Goal: Transaction & Acquisition: Purchase product/service

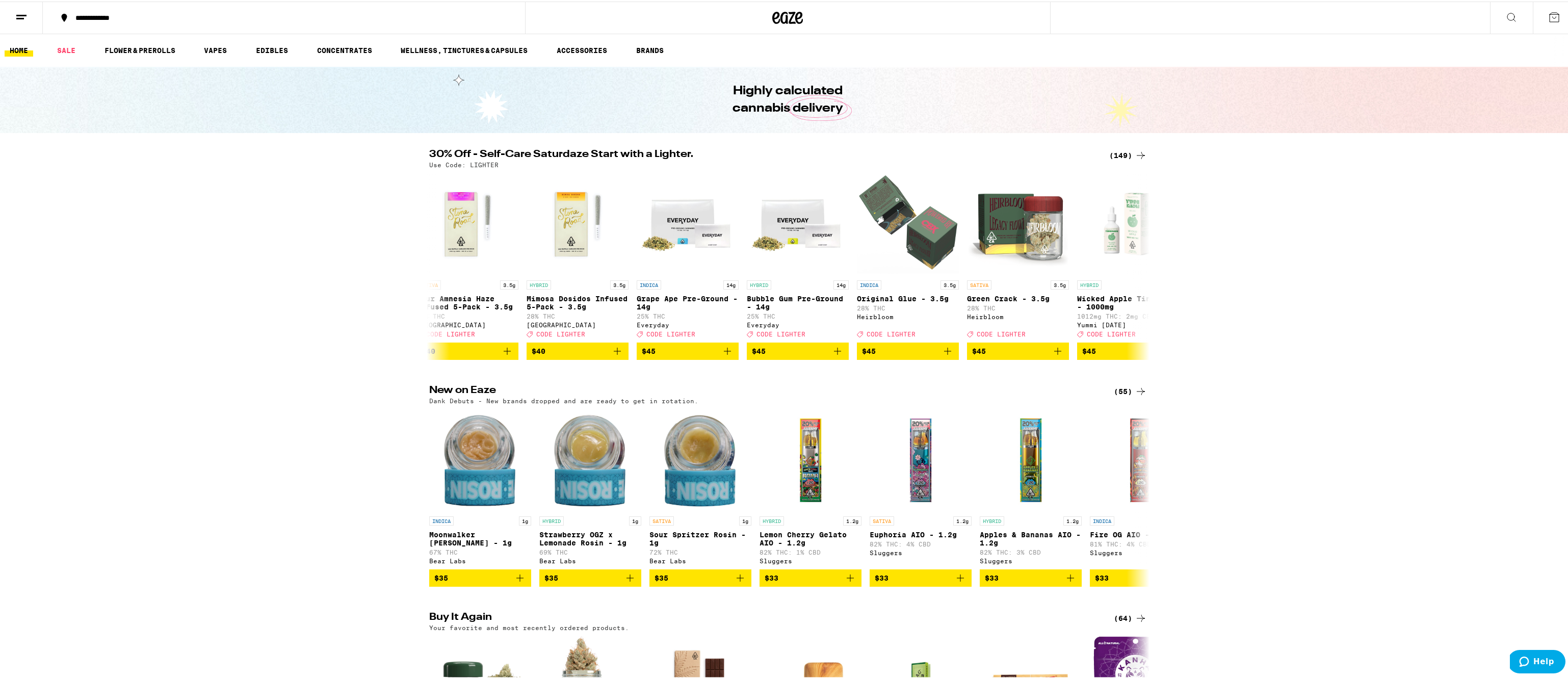
scroll to position [0, 14605]
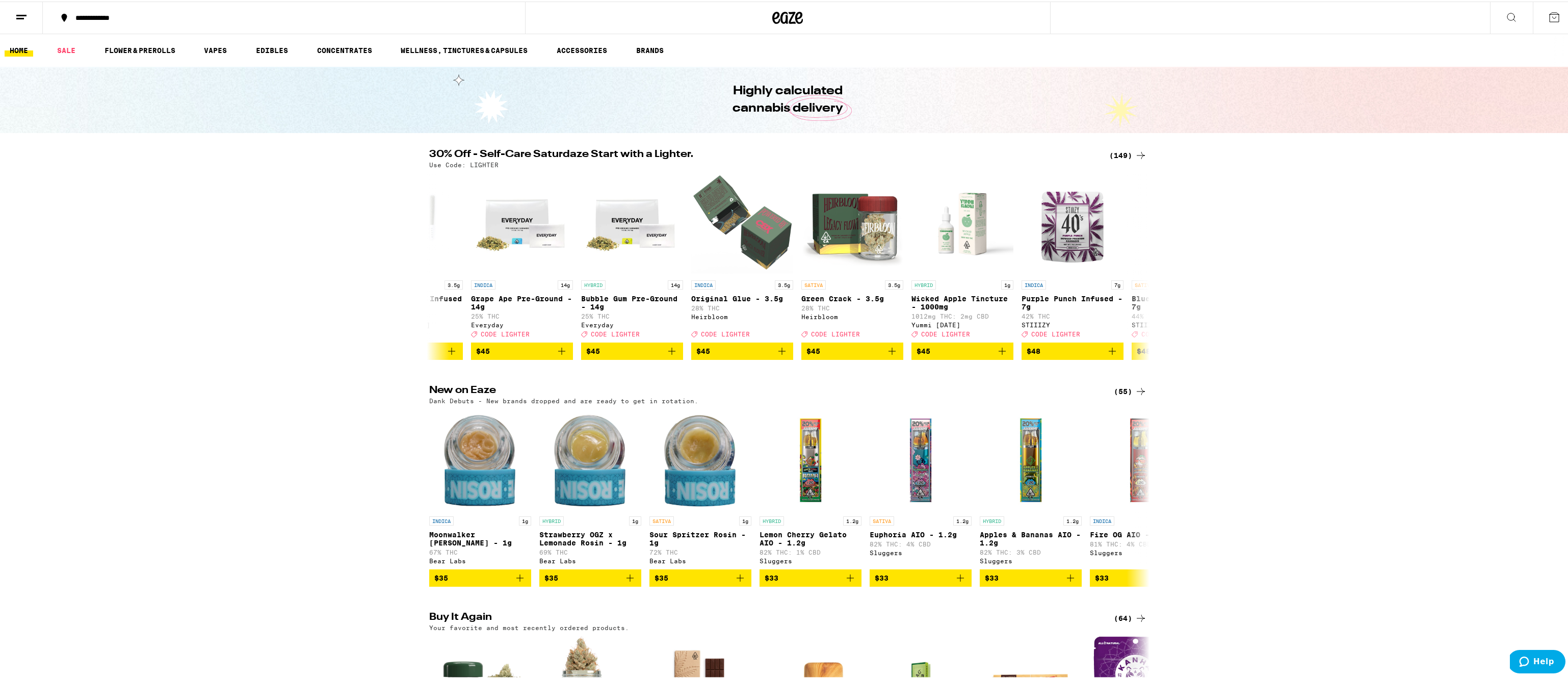
click at [735, 299] on p "Original Glue - 3.5g" at bounding box center [742, 297] width 102 height 8
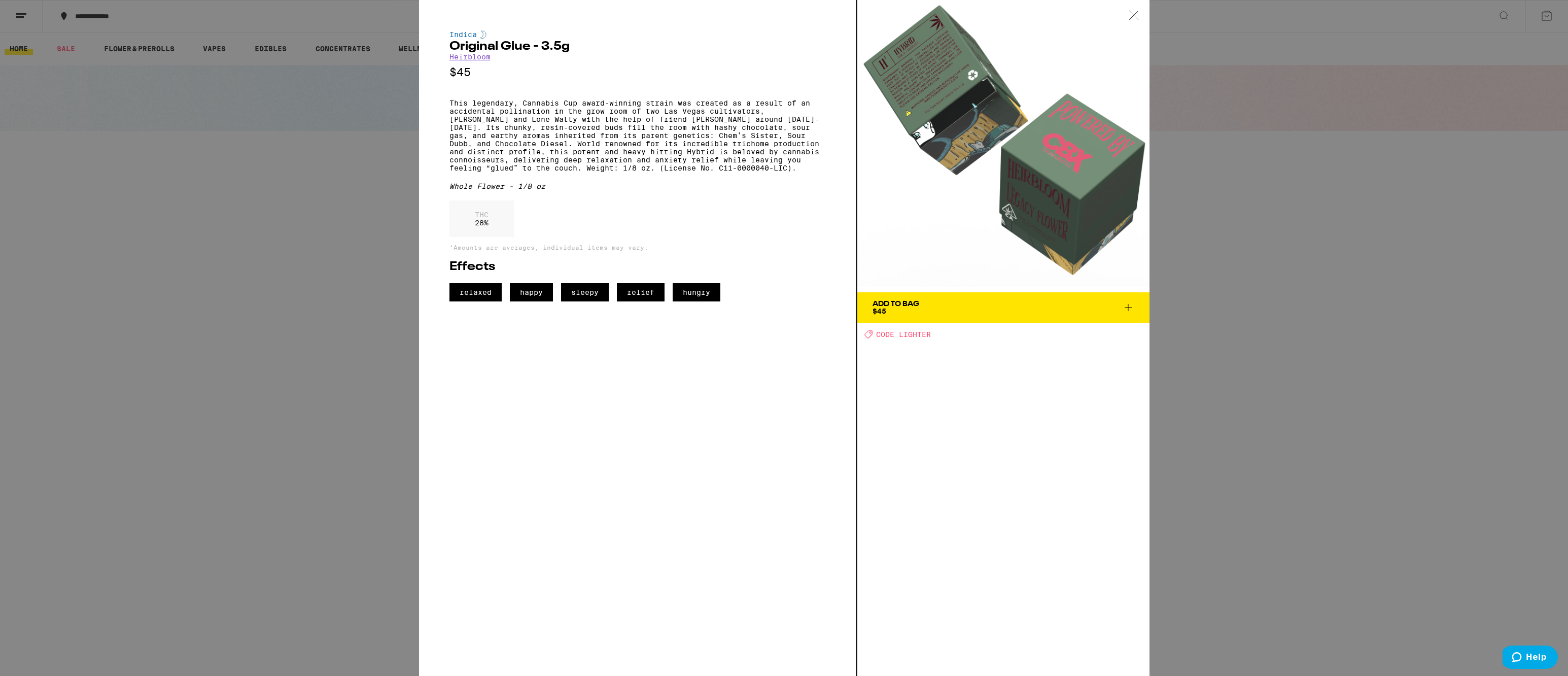
click at [1131, 306] on icon at bounding box center [1128, 308] width 12 height 12
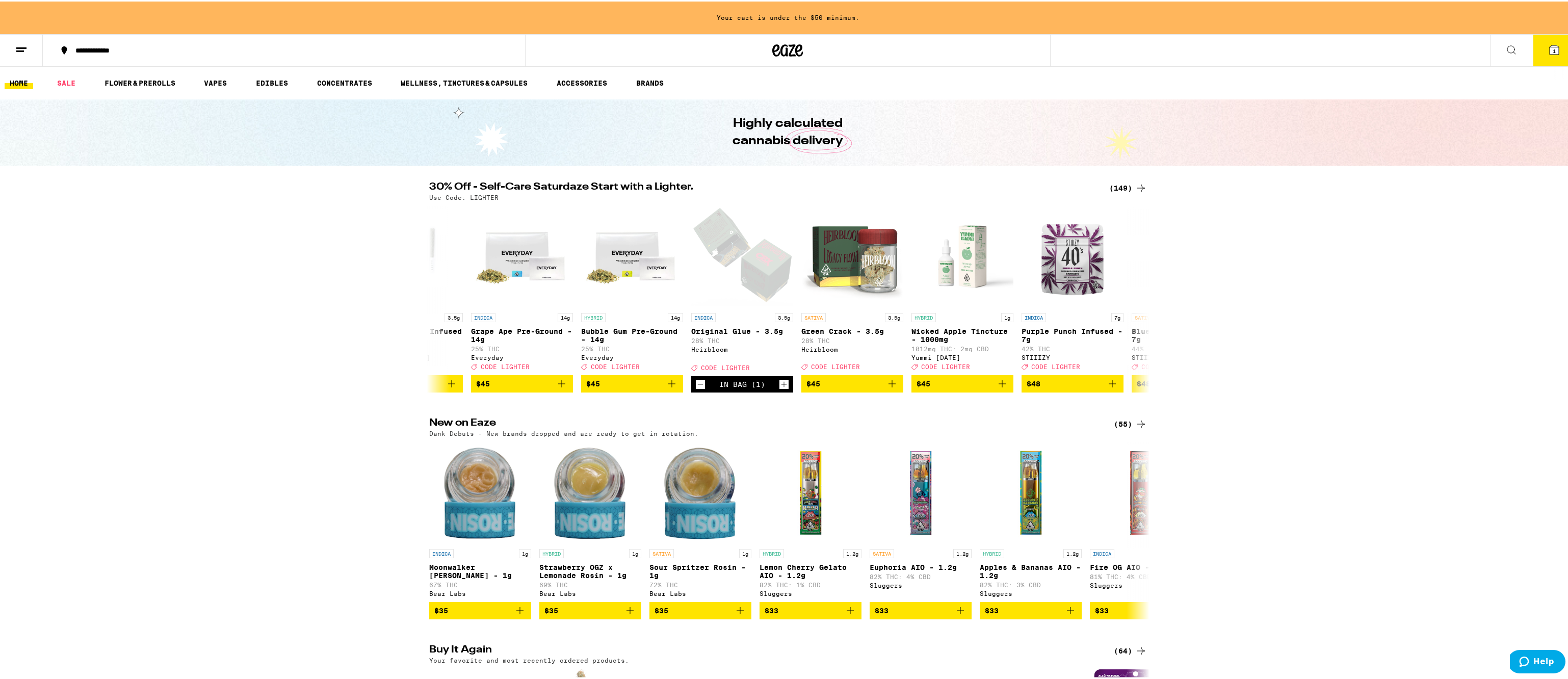
click at [779, 389] on icon "Increment" at bounding box center [784, 383] width 9 height 12
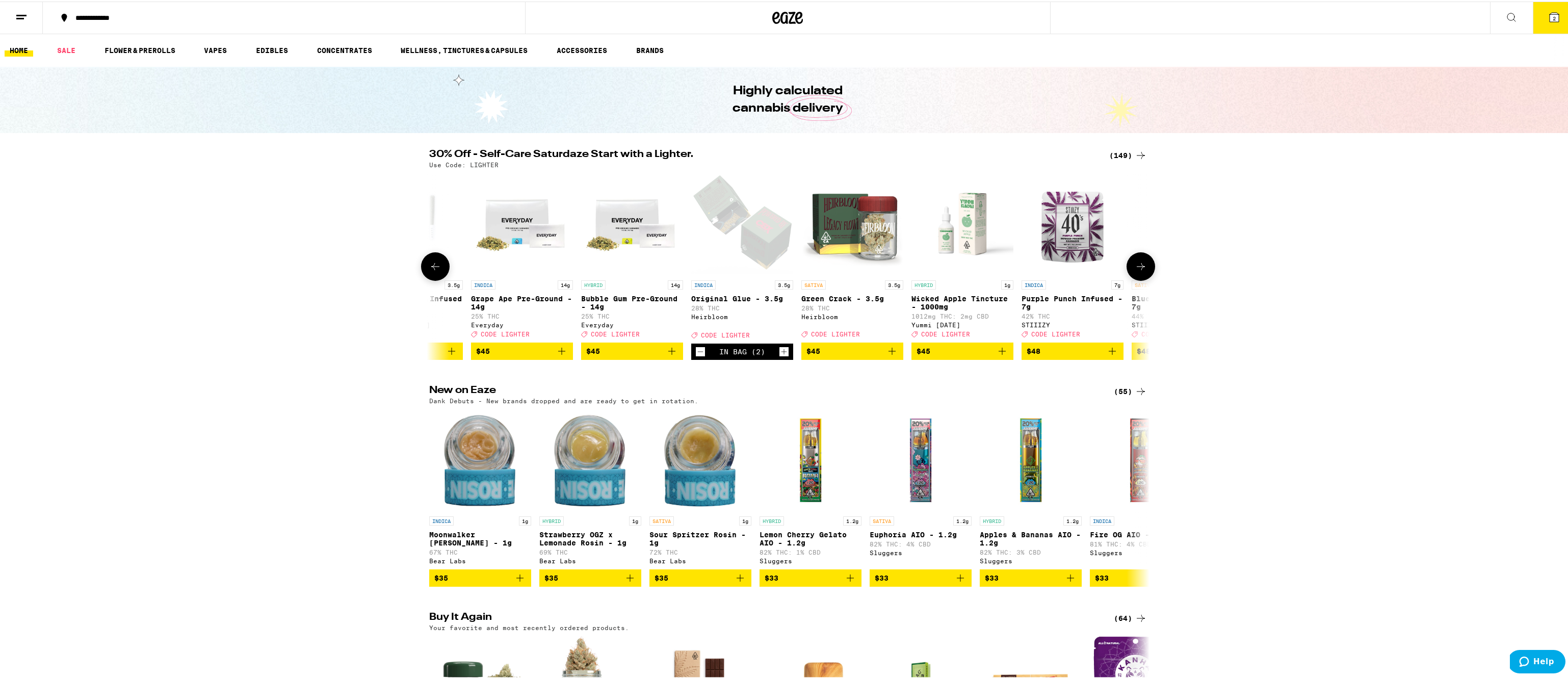
click at [1137, 268] on icon at bounding box center [1141, 265] width 12 height 12
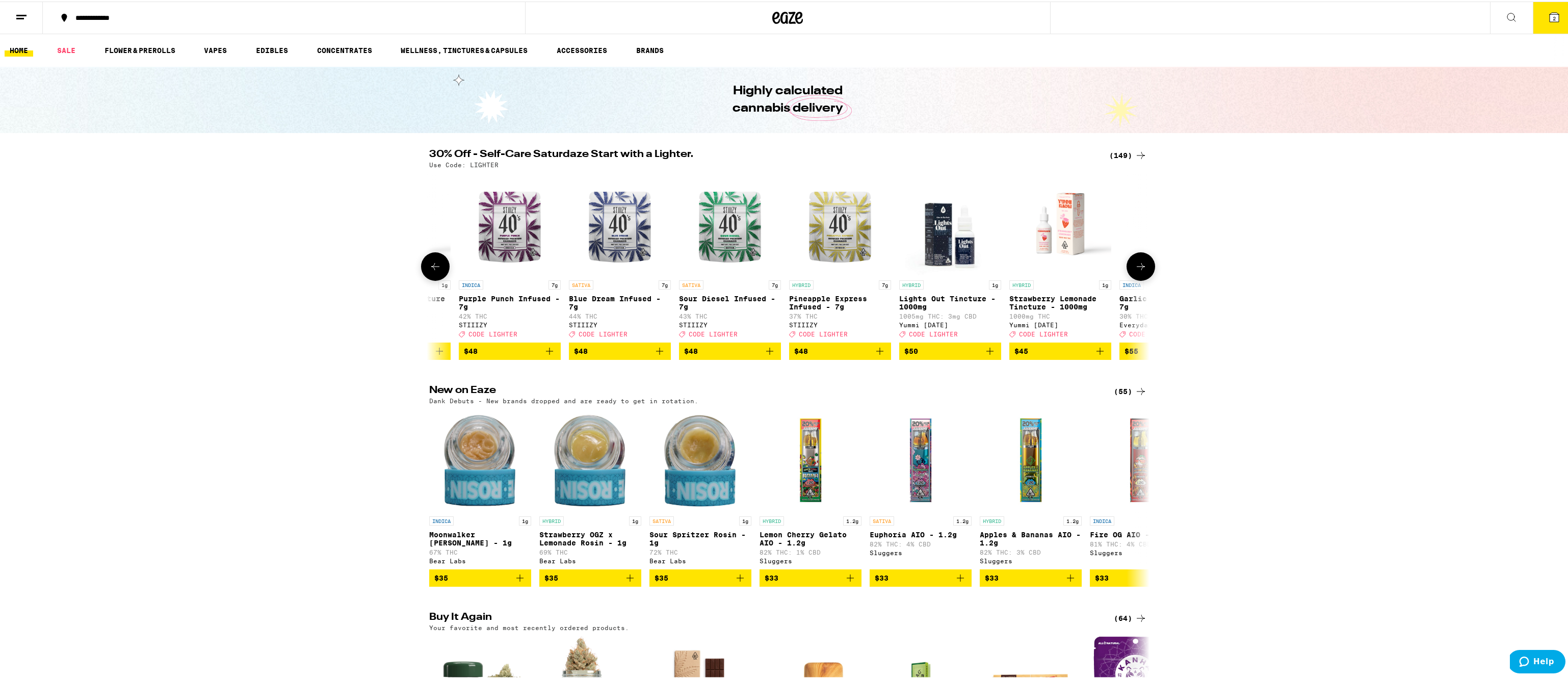
scroll to position [0, 15212]
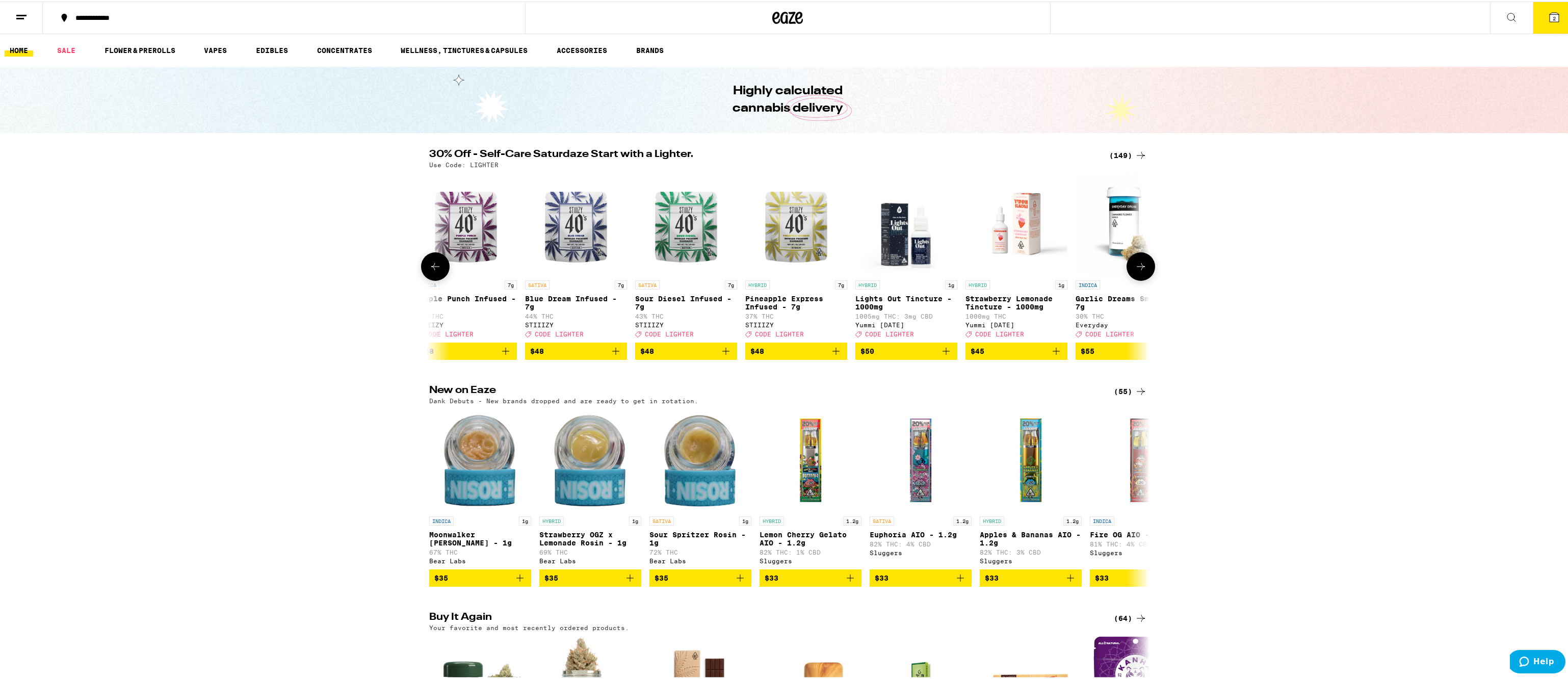
click at [1139, 269] on icon at bounding box center [1140, 265] width 8 height 7
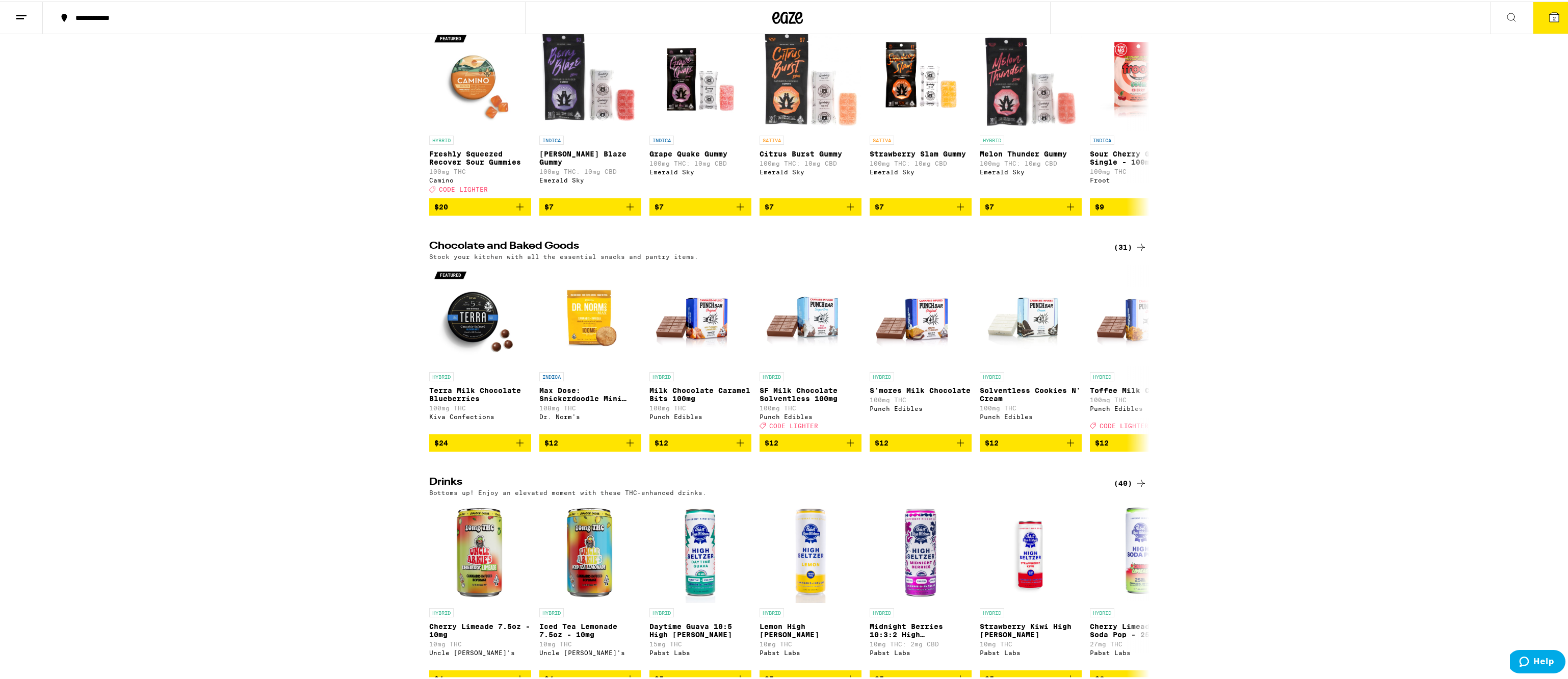
scroll to position [3185, 0]
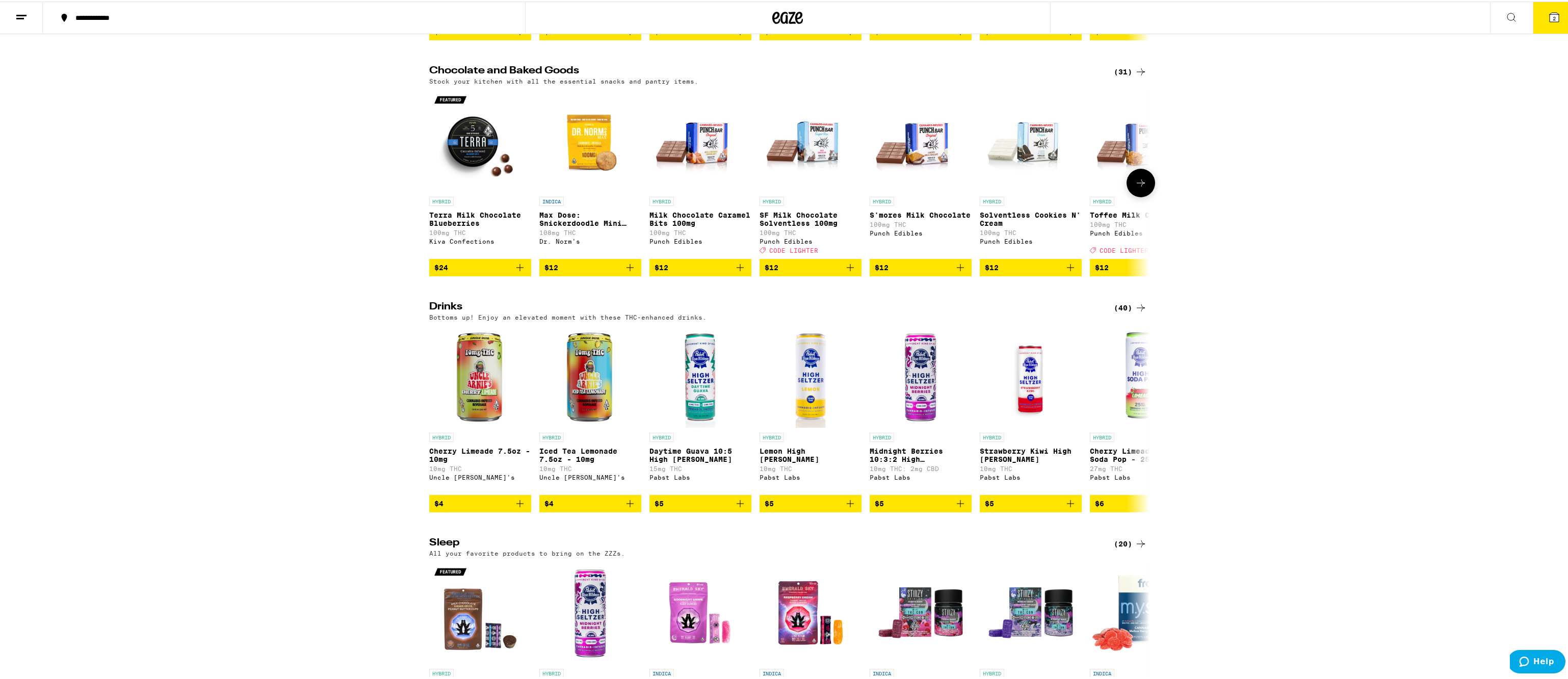
click at [1145, 196] on button at bounding box center [1141, 181] width 29 height 29
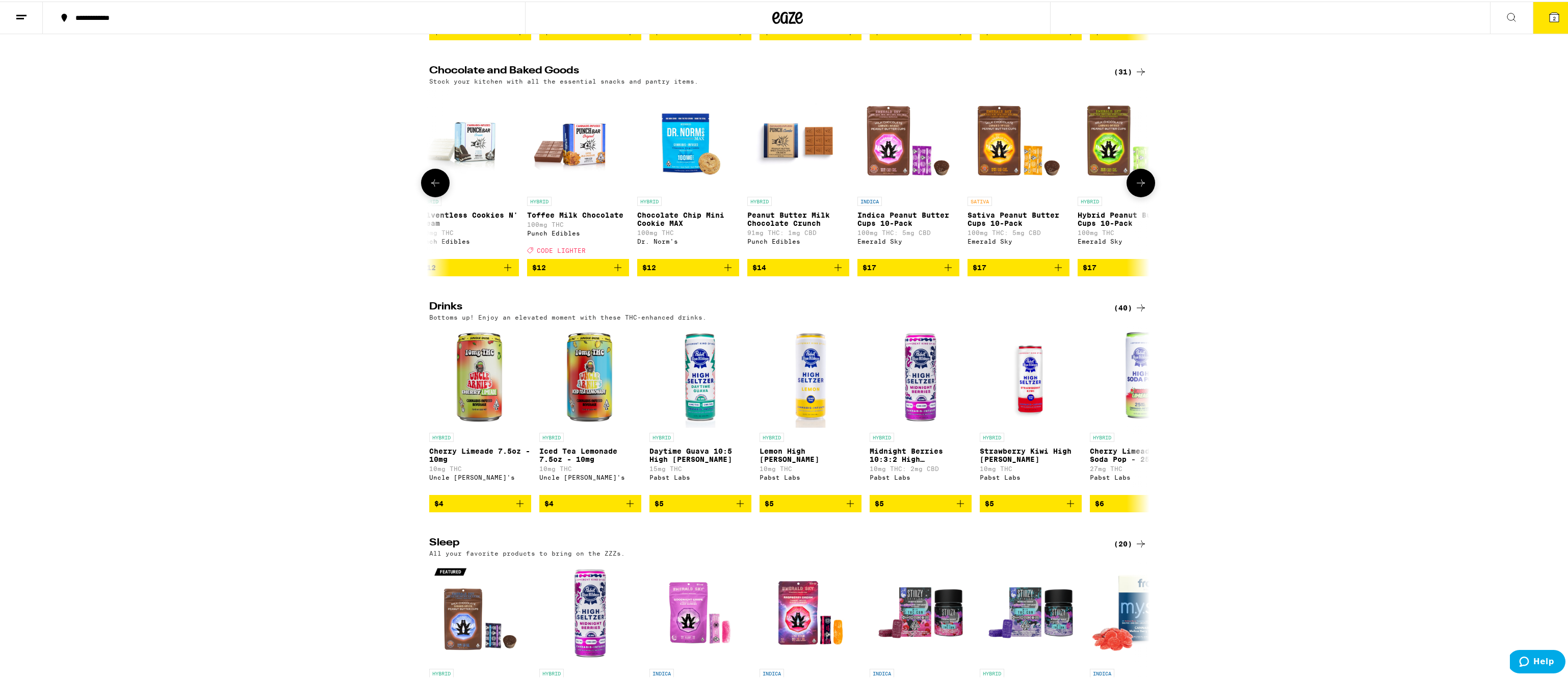
scroll to position [0, 607]
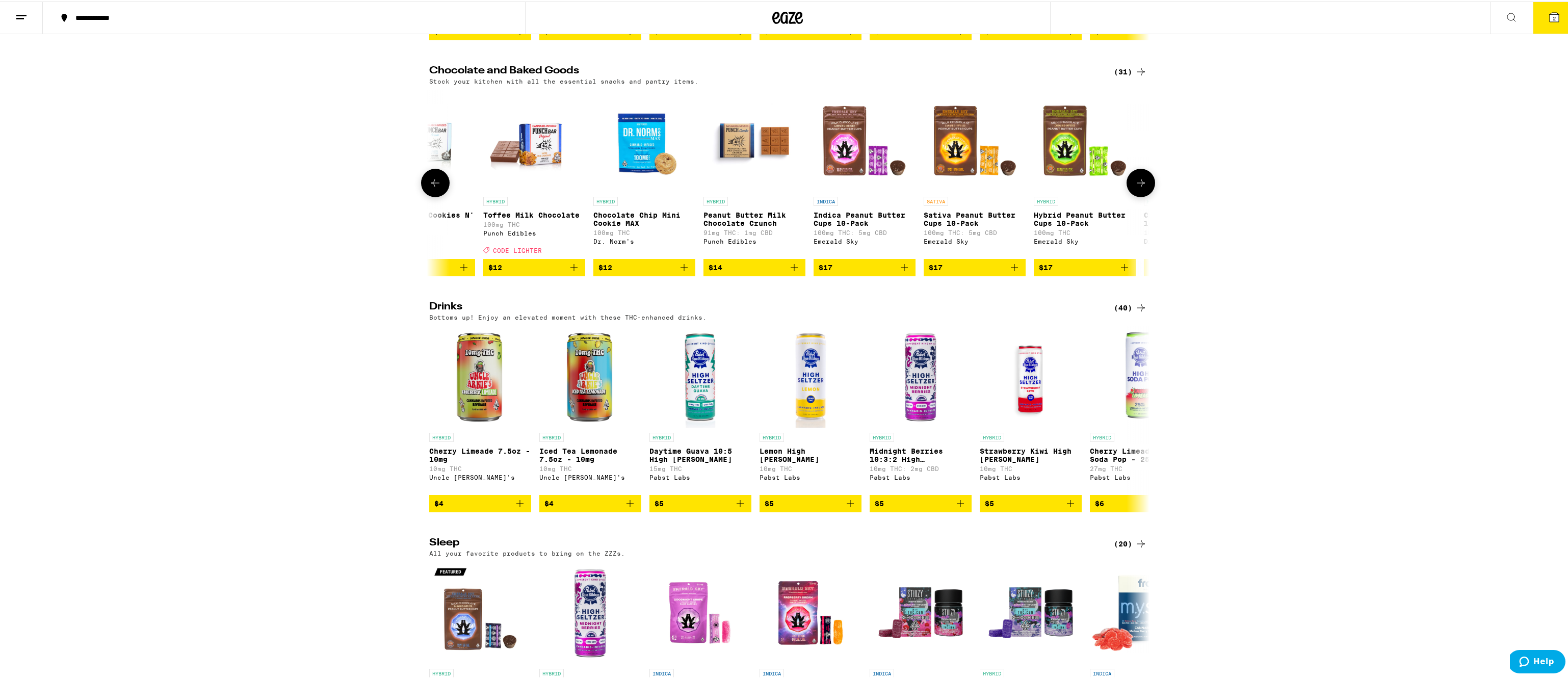
click at [1145, 196] on button at bounding box center [1141, 181] width 29 height 29
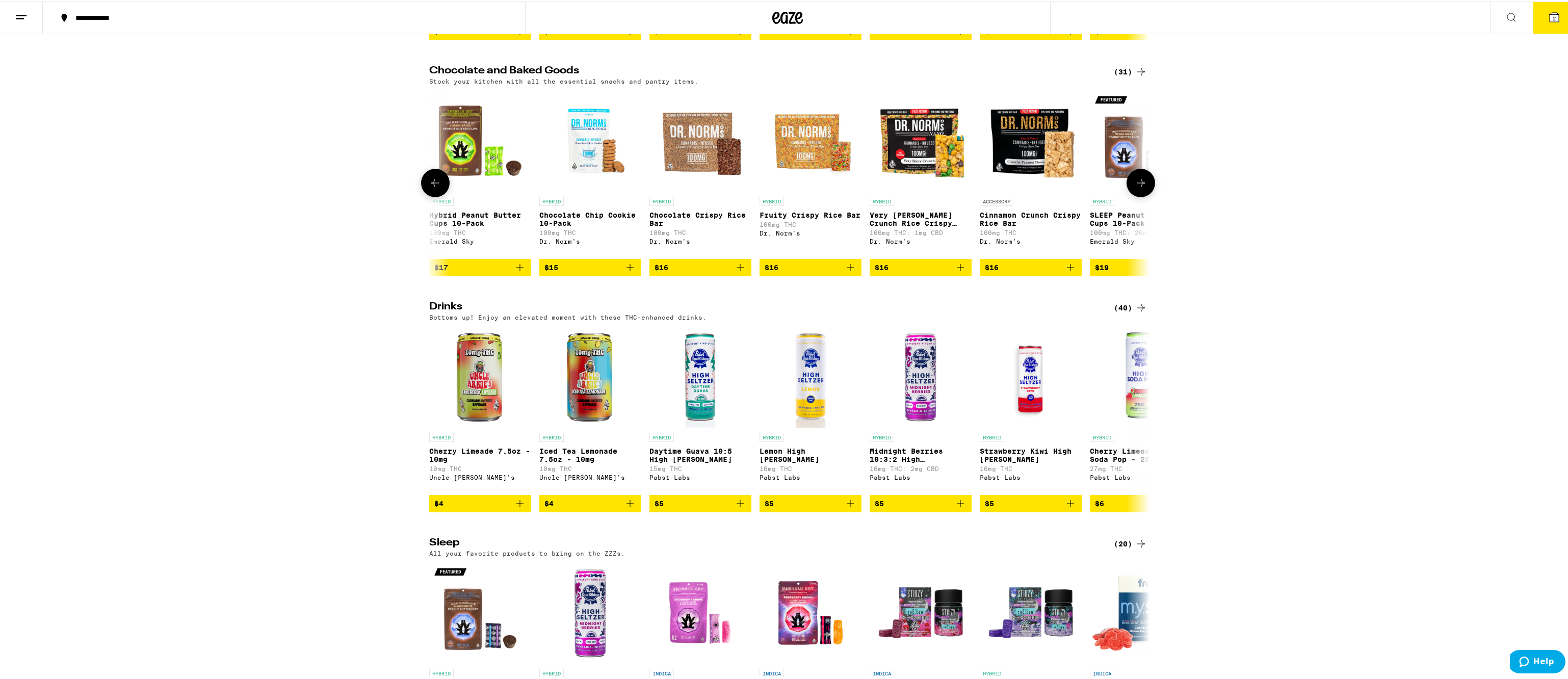
scroll to position [0, 1213]
click at [1145, 196] on button at bounding box center [1141, 181] width 29 height 29
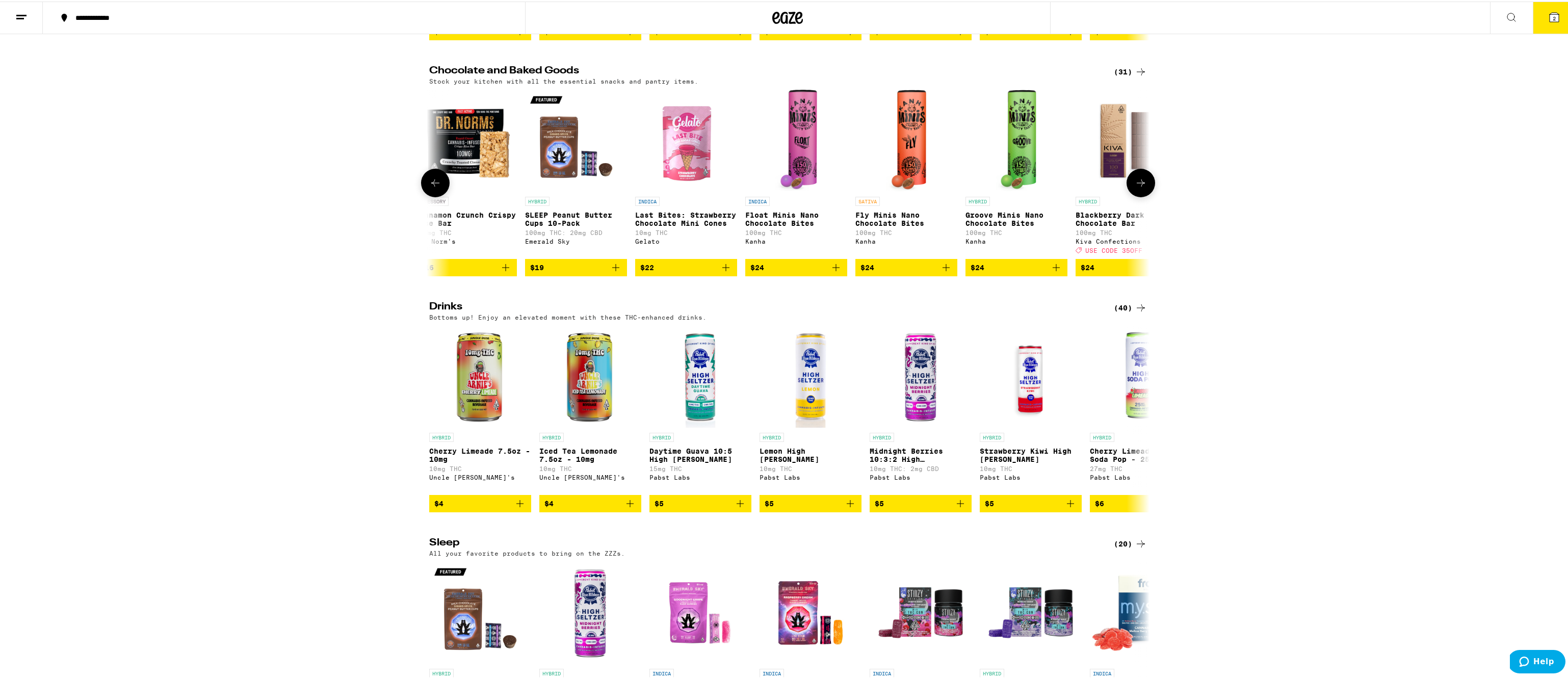
scroll to position [0, 1820]
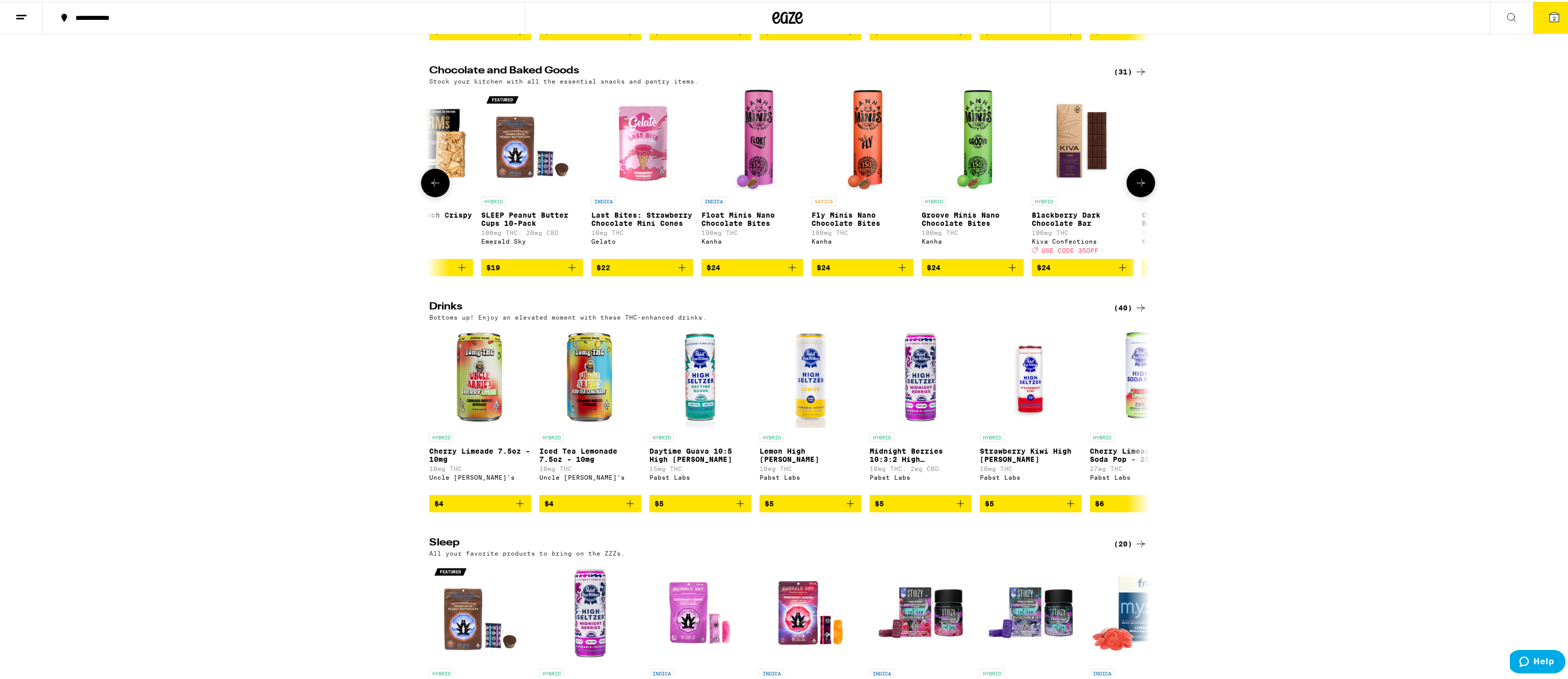
click at [1145, 196] on button at bounding box center [1141, 181] width 29 height 29
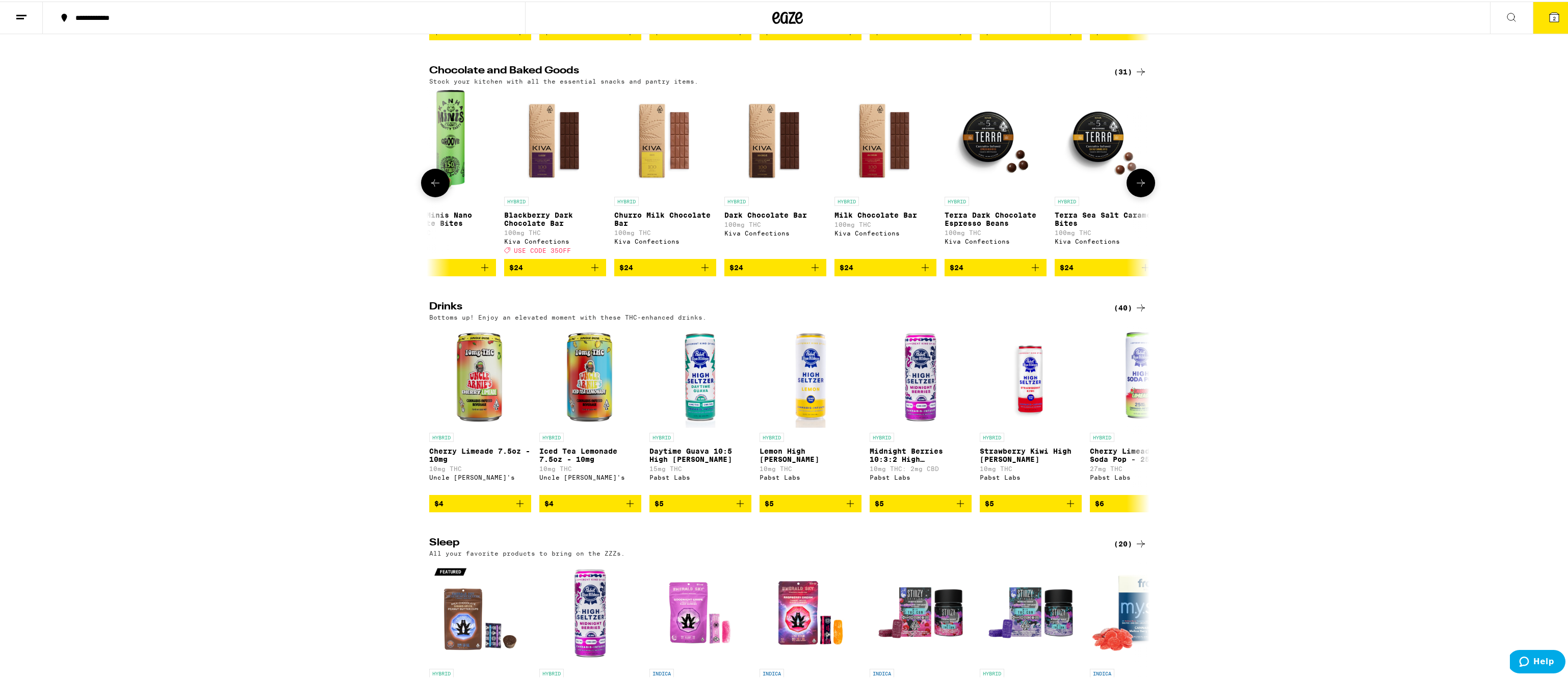
scroll to position [0, 2352]
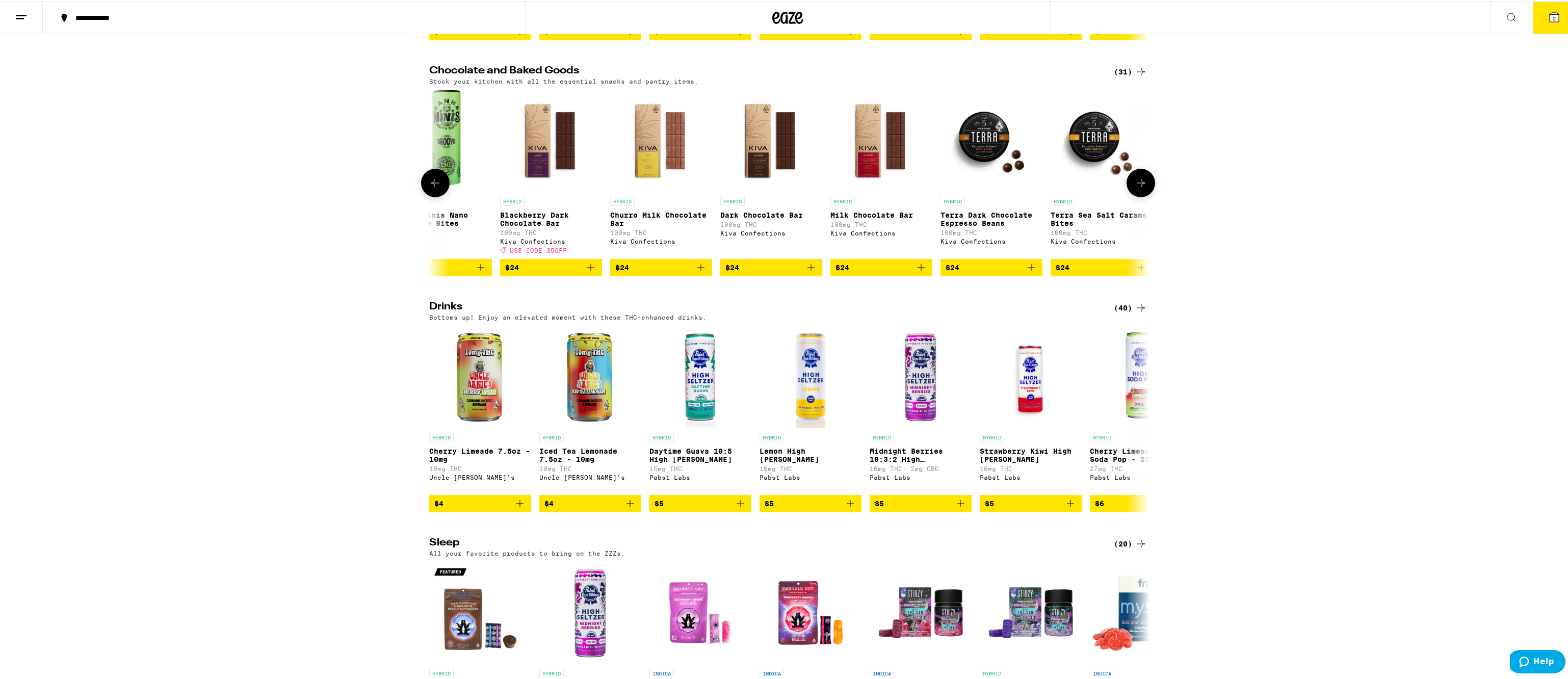
click at [587, 272] on icon "Add to bag" at bounding box center [591, 266] width 12 height 12
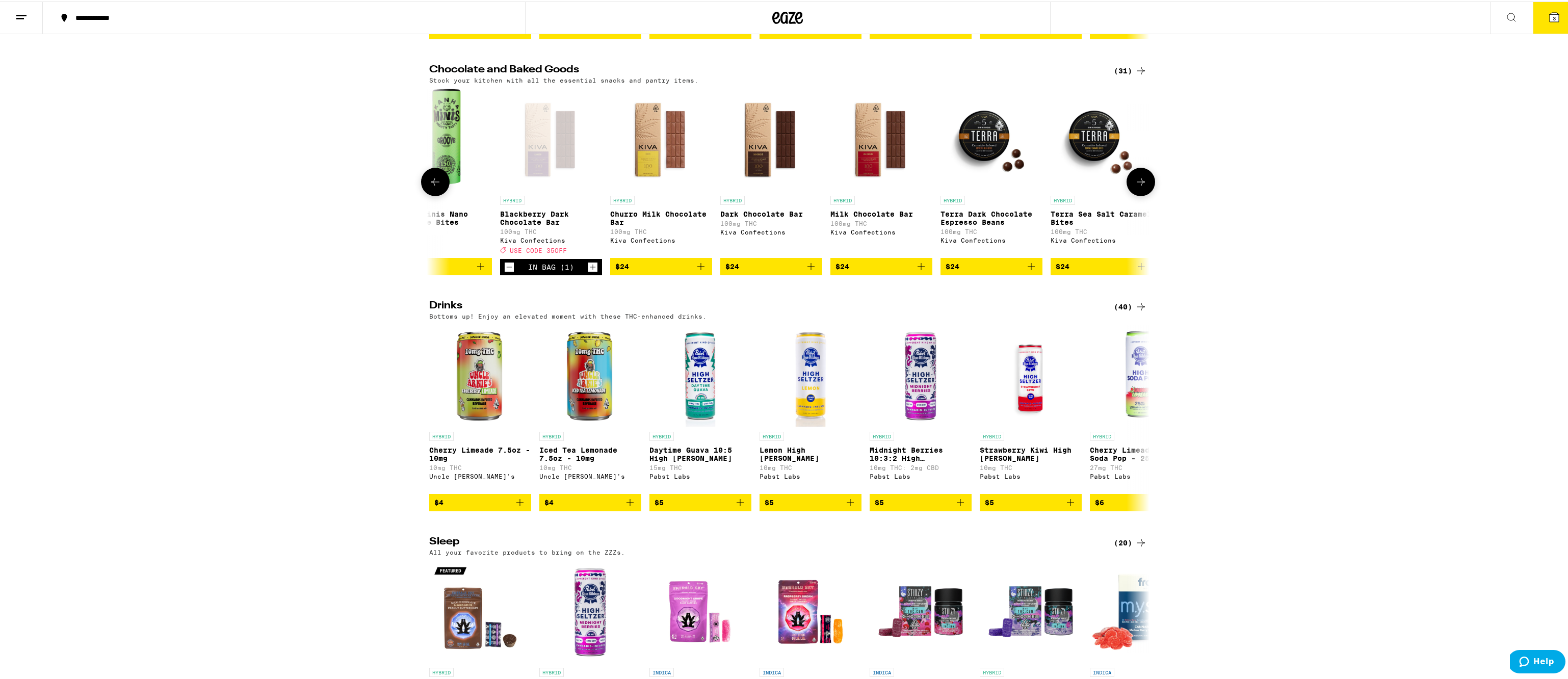
click at [589, 272] on icon "Increment" at bounding box center [593, 265] width 9 height 12
click at [1149, 195] on button at bounding box center [1141, 180] width 29 height 29
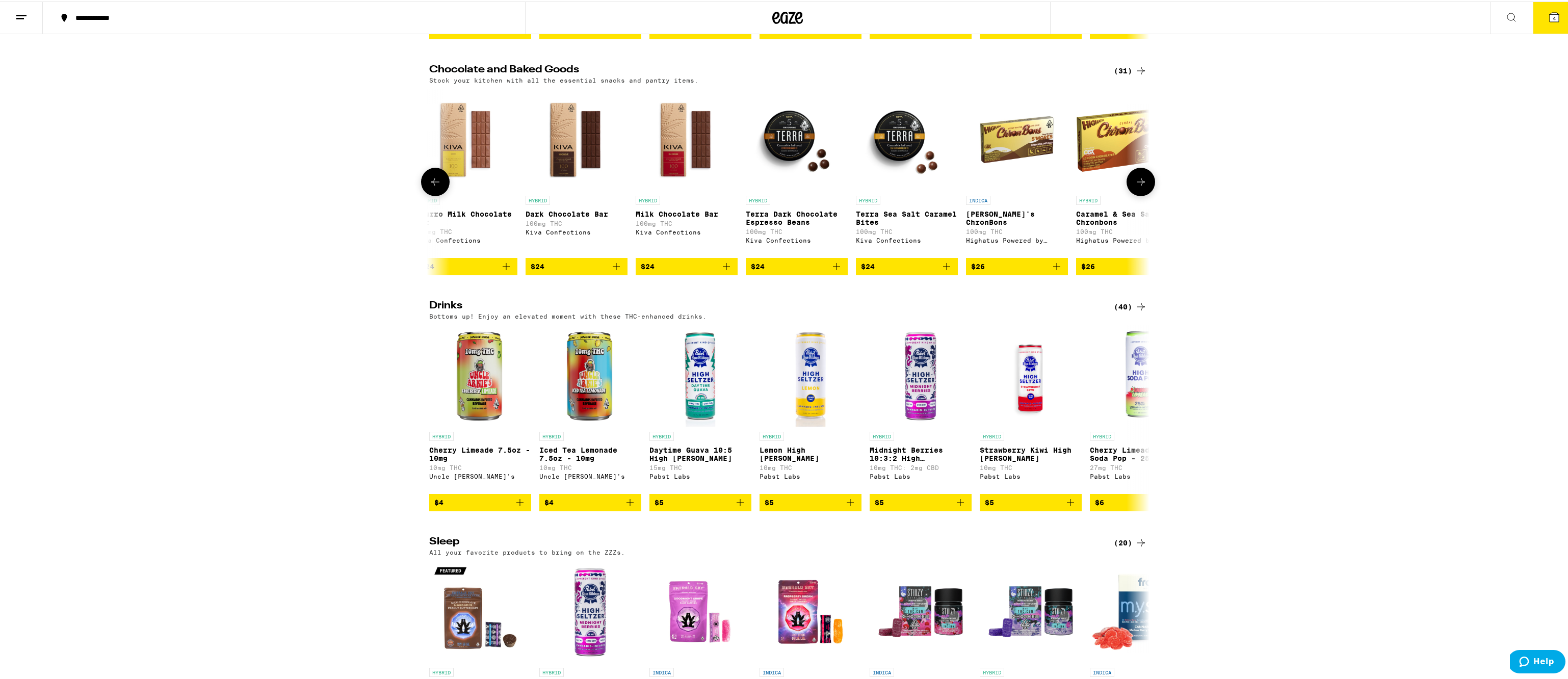
scroll to position [0, 2696]
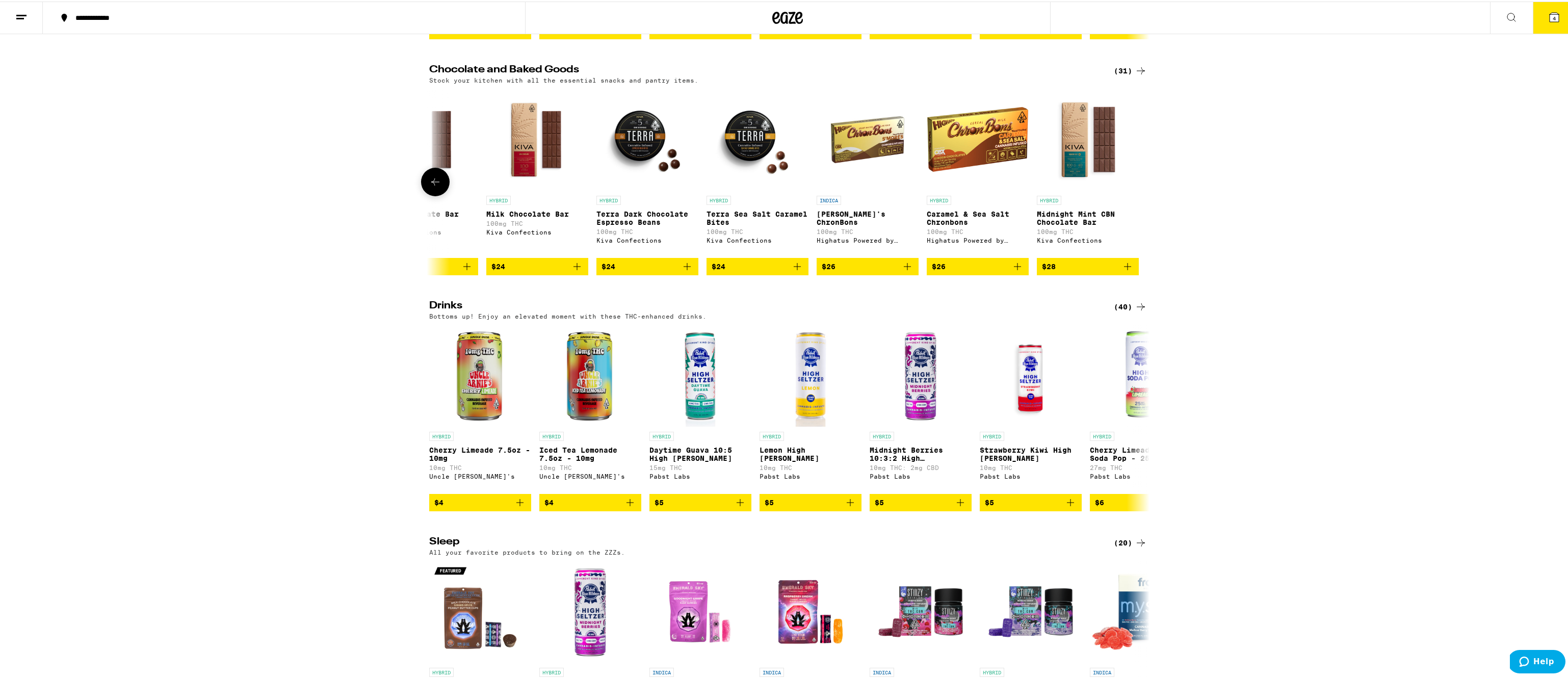
click at [1149, 195] on div at bounding box center [1141, 180] width 29 height 29
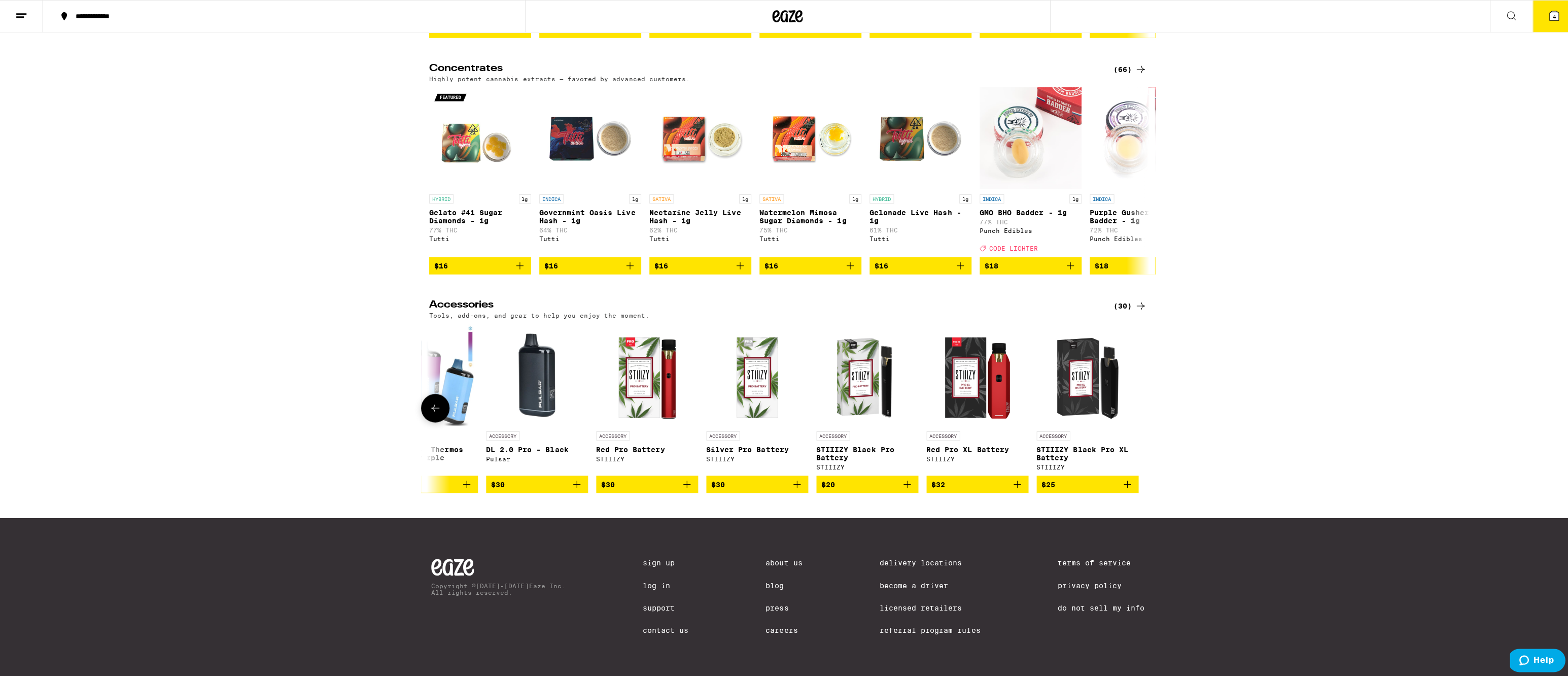
scroll to position [0, 2380]
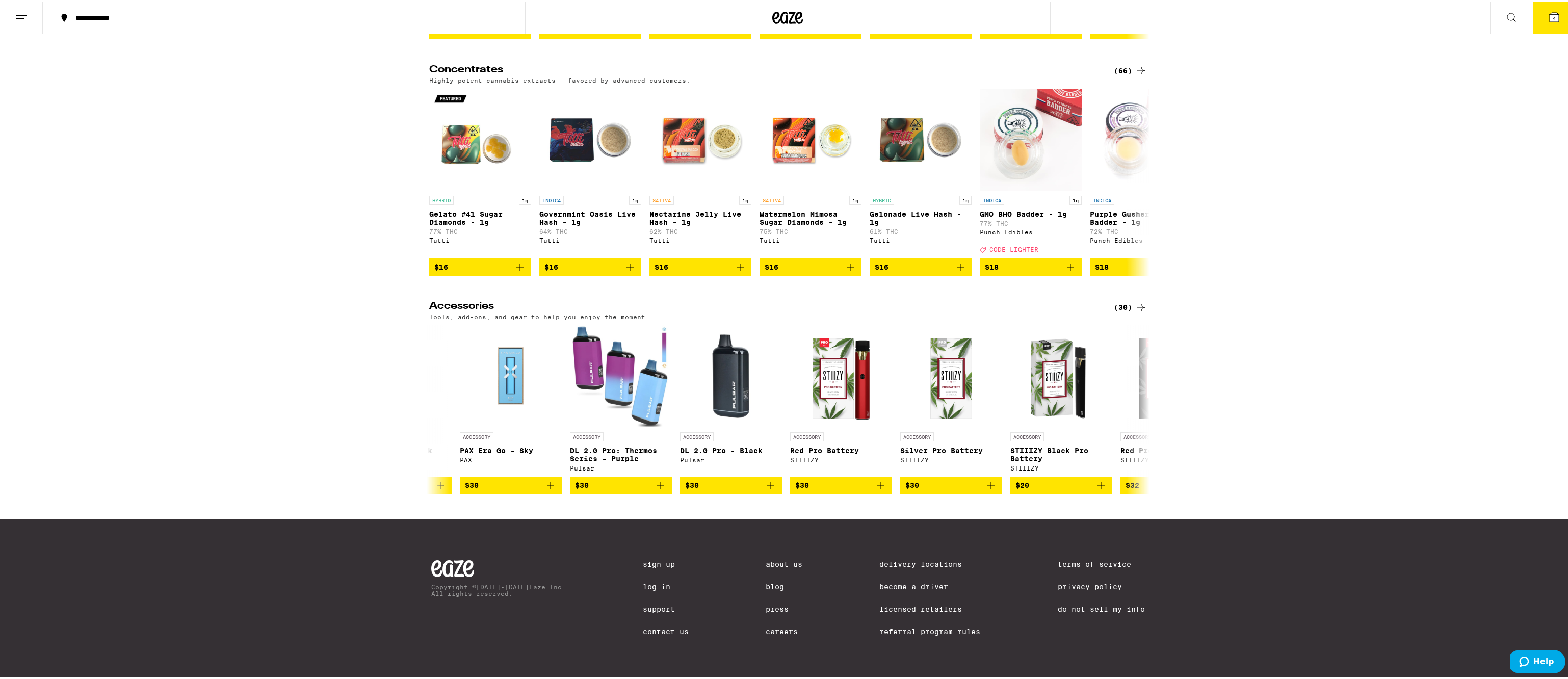
click at [1553, 20] on span "4" at bounding box center [1554, 17] width 3 height 6
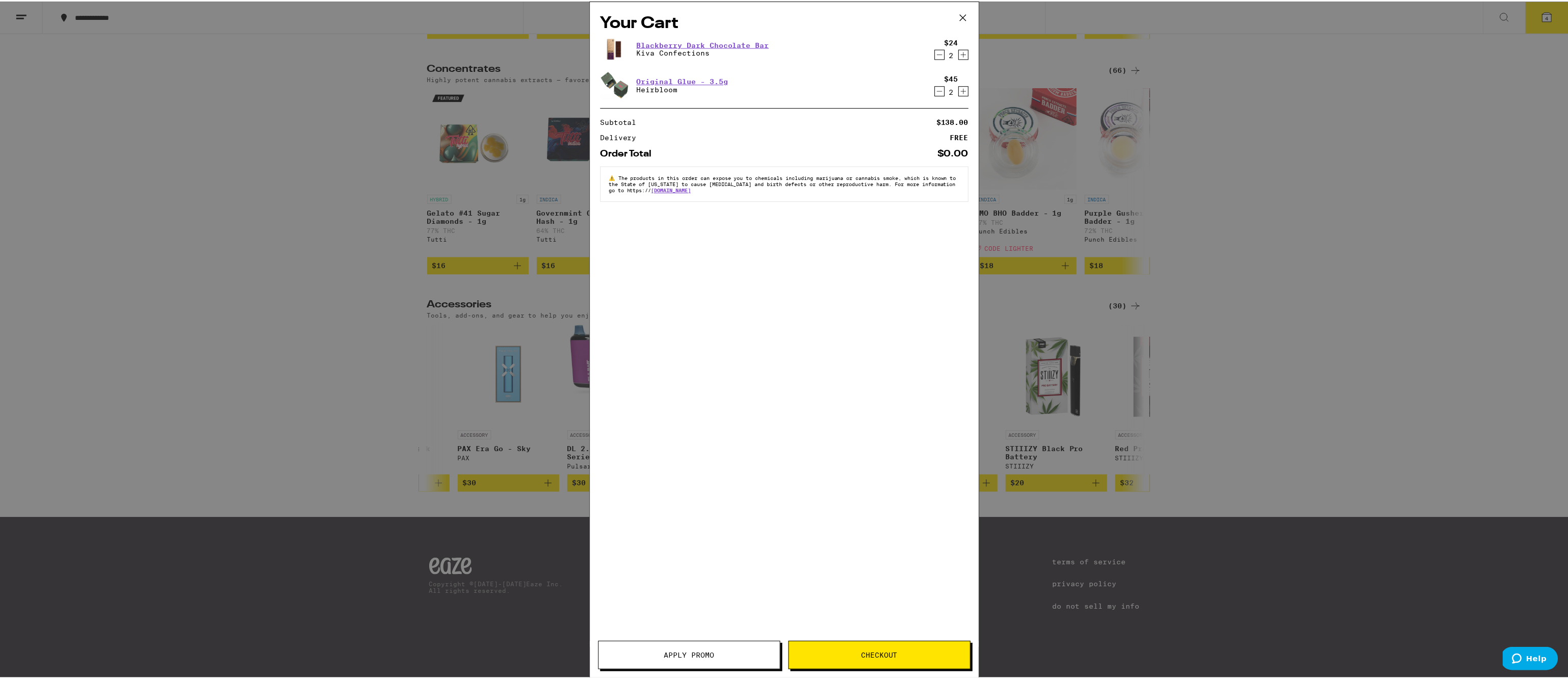
scroll to position [4166, 0]
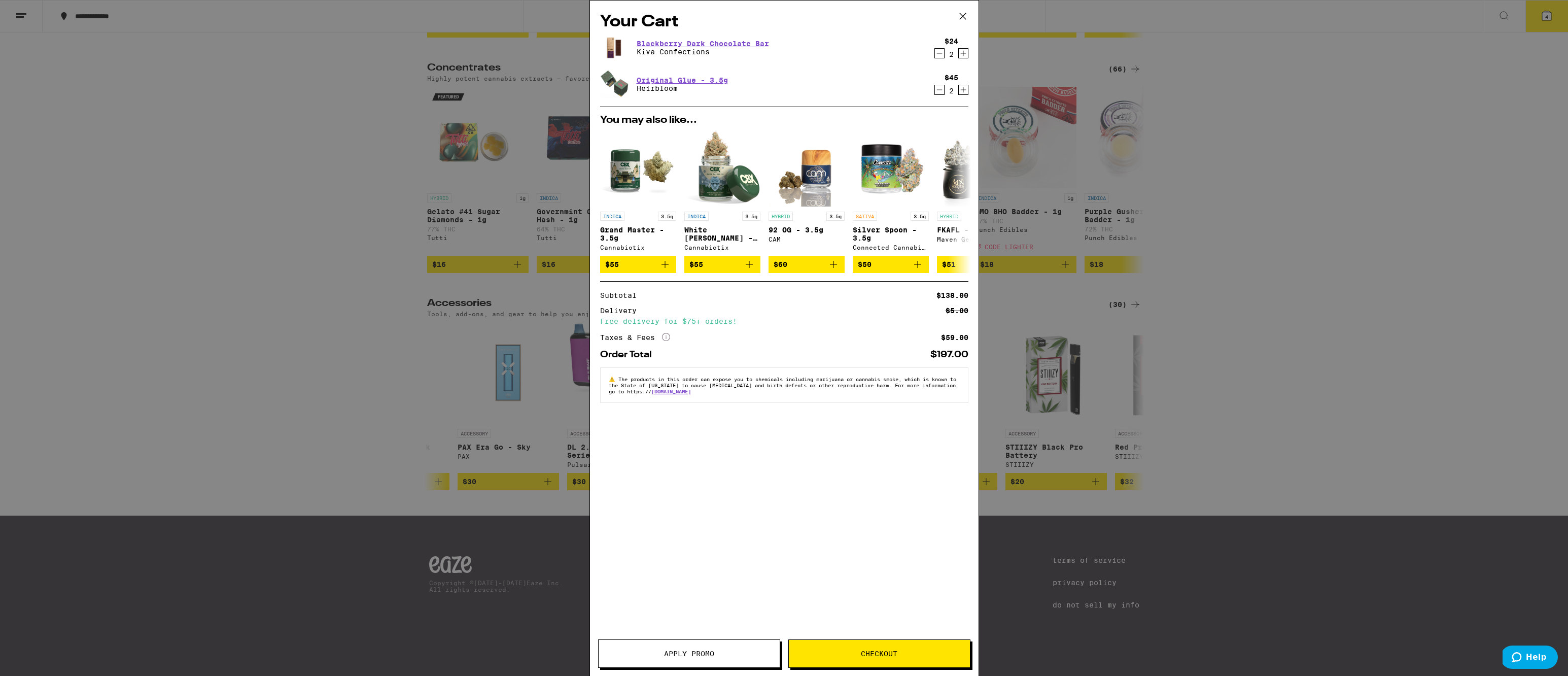
click at [265, 166] on div "Your Cart Blackberry Dark Chocolate Bar Kiva Confections $24 2 Original Glue - …" at bounding box center [784, 338] width 1568 height 676
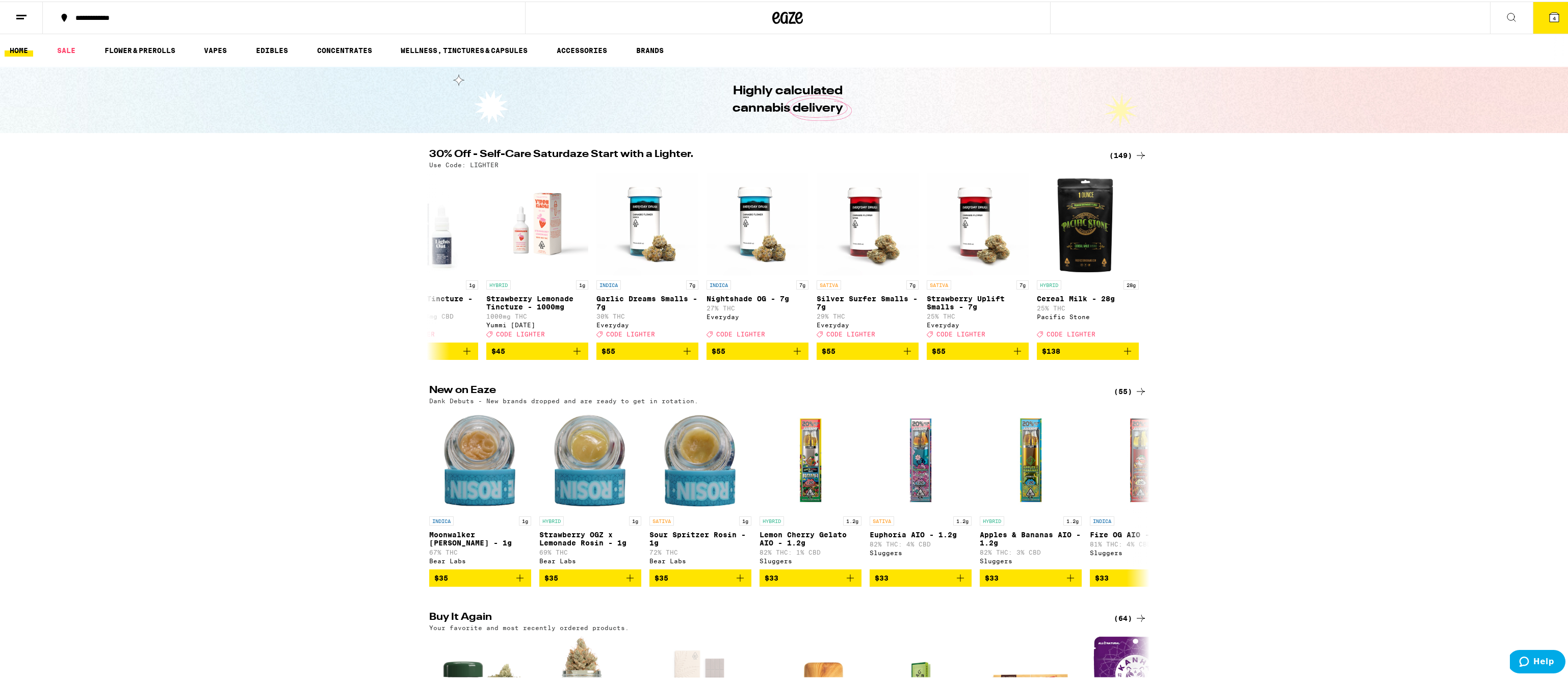
click at [1550, 18] on icon at bounding box center [1554, 15] width 9 height 9
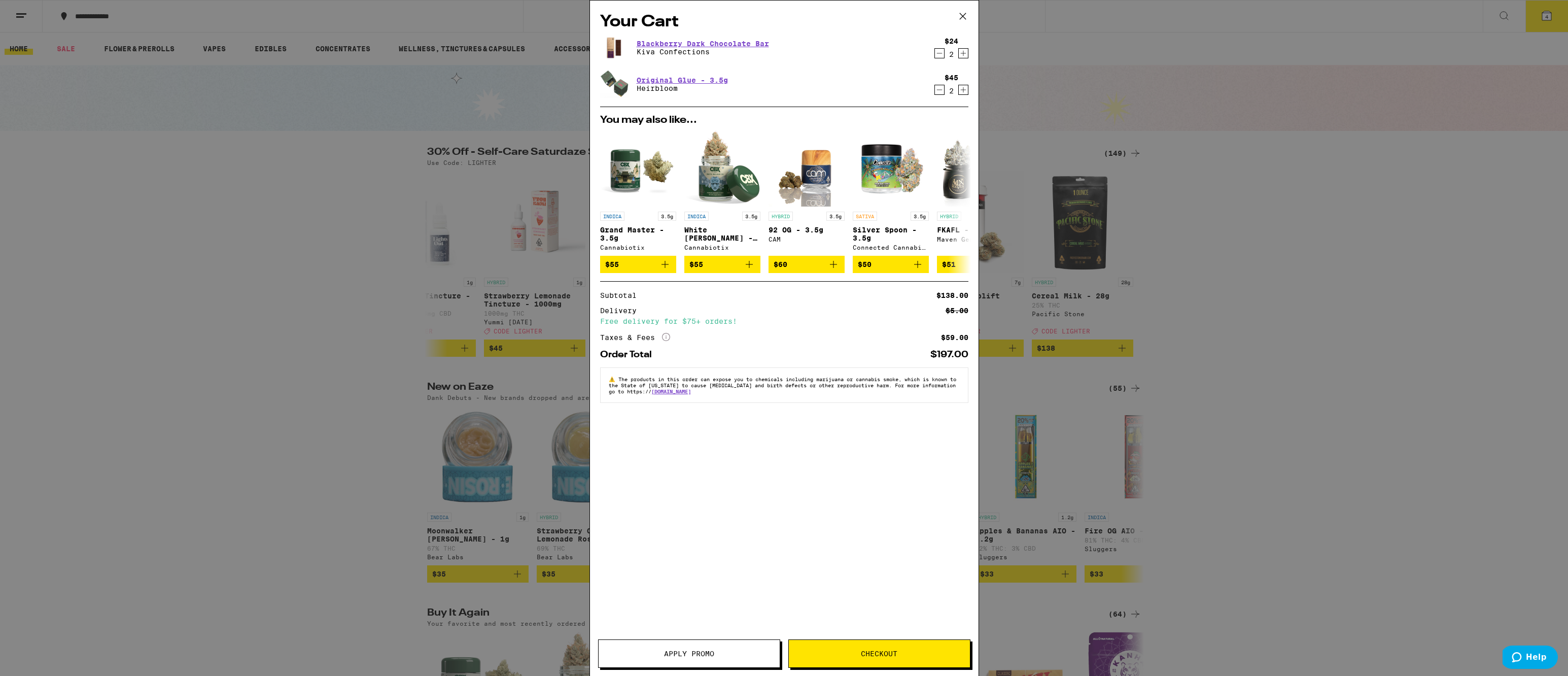
click at [688, 653] on span "Apply Promo" at bounding box center [689, 654] width 51 height 7
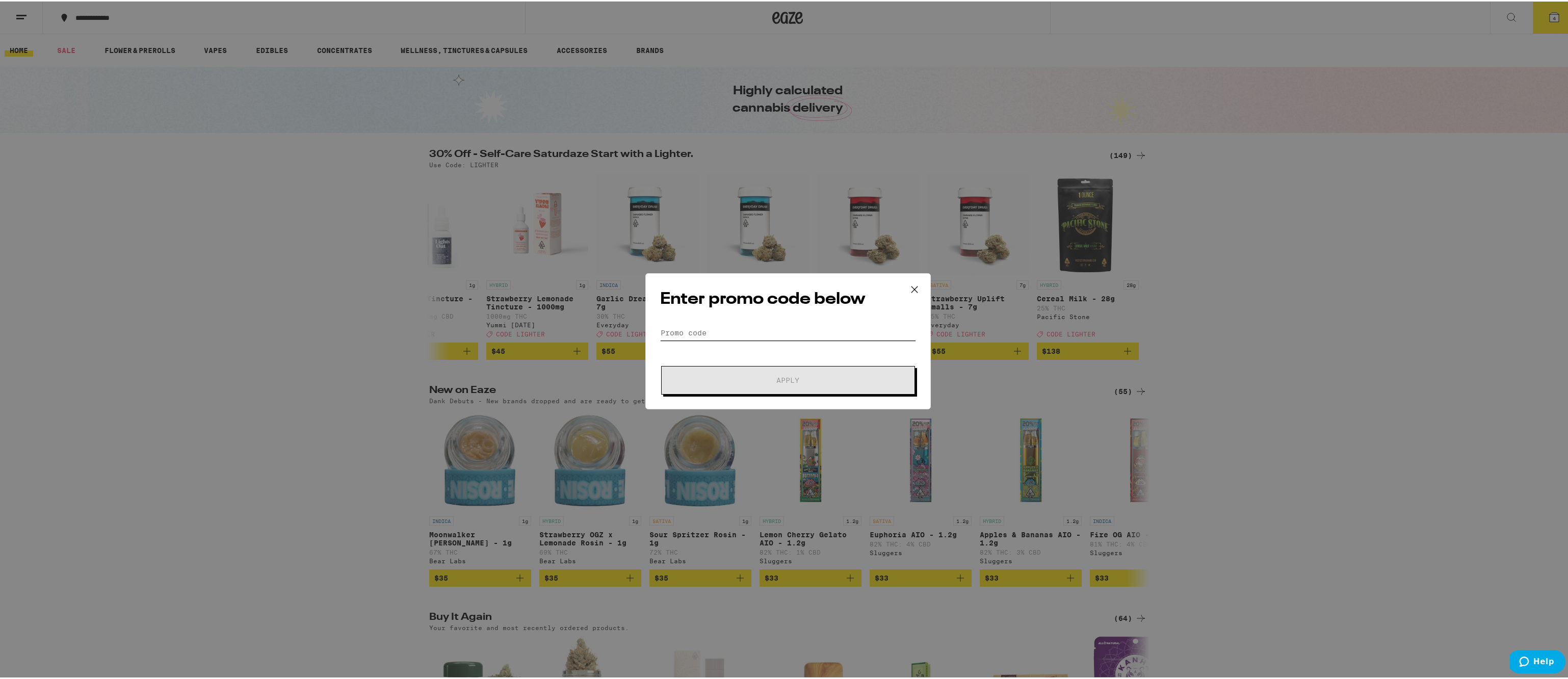
click at [708, 332] on input "Promo Code" at bounding box center [788, 331] width 256 height 15
type input "LIGHTER"
click at [790, 380] on span "Apply" at bounding box center [788, 379] width 23 height 7
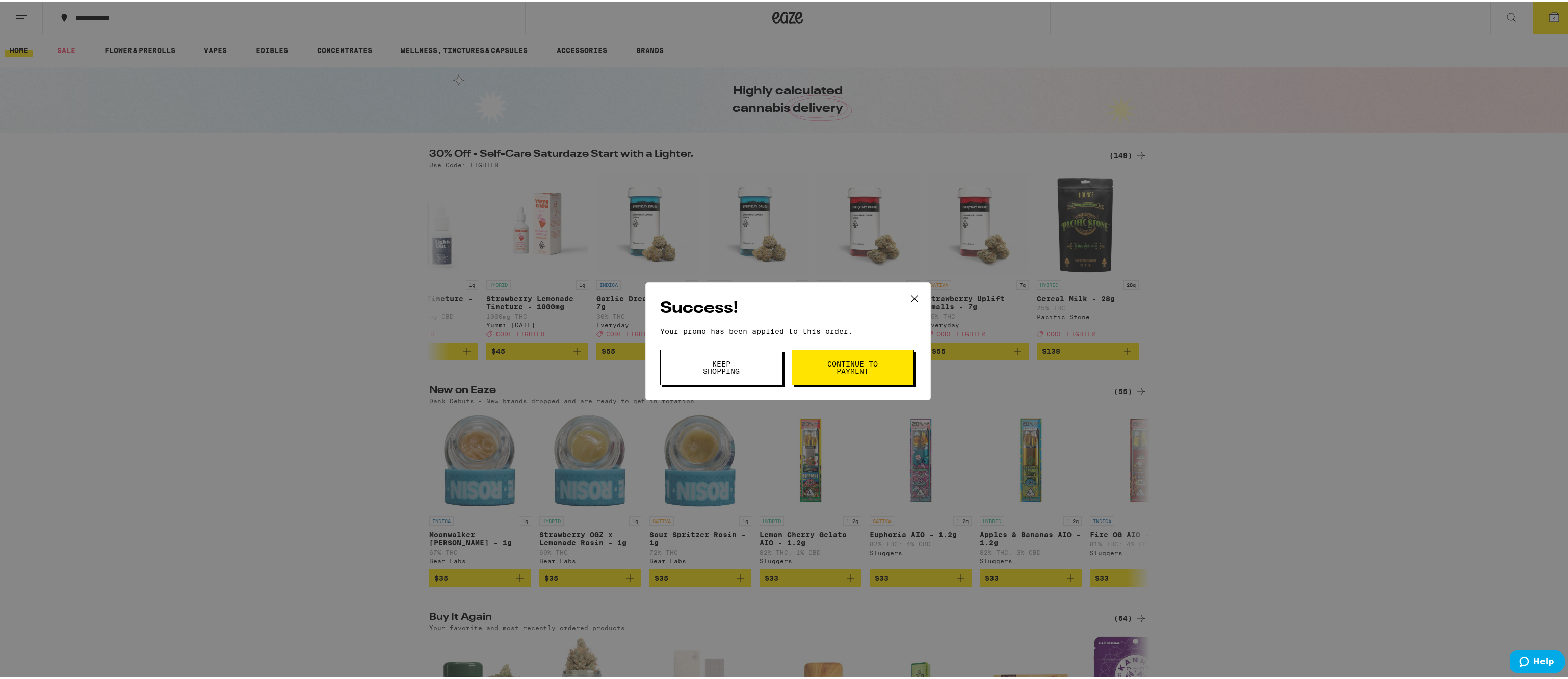
click at [834, 368] on span "Continue to payment" at bounding box center [853, 366] width 52 height 14
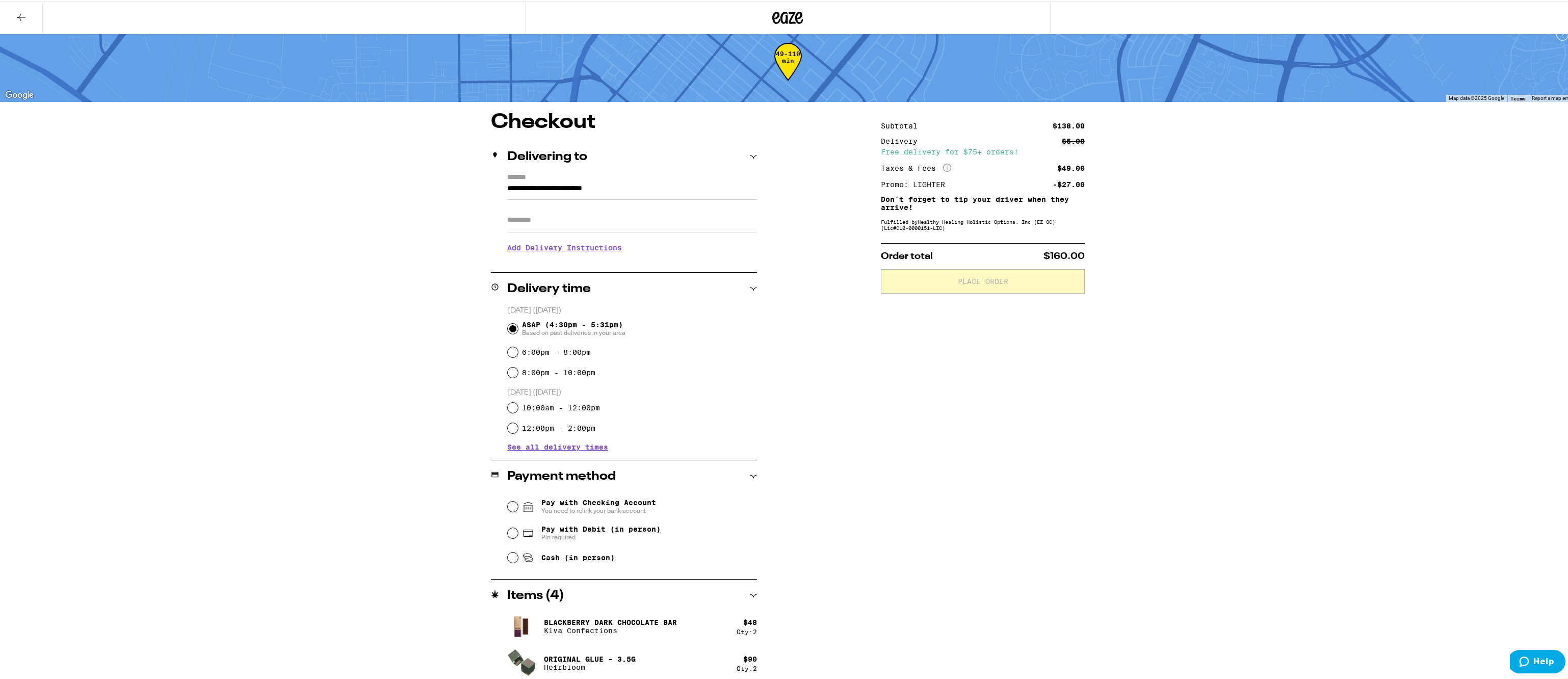
scroll to position [18, 0]
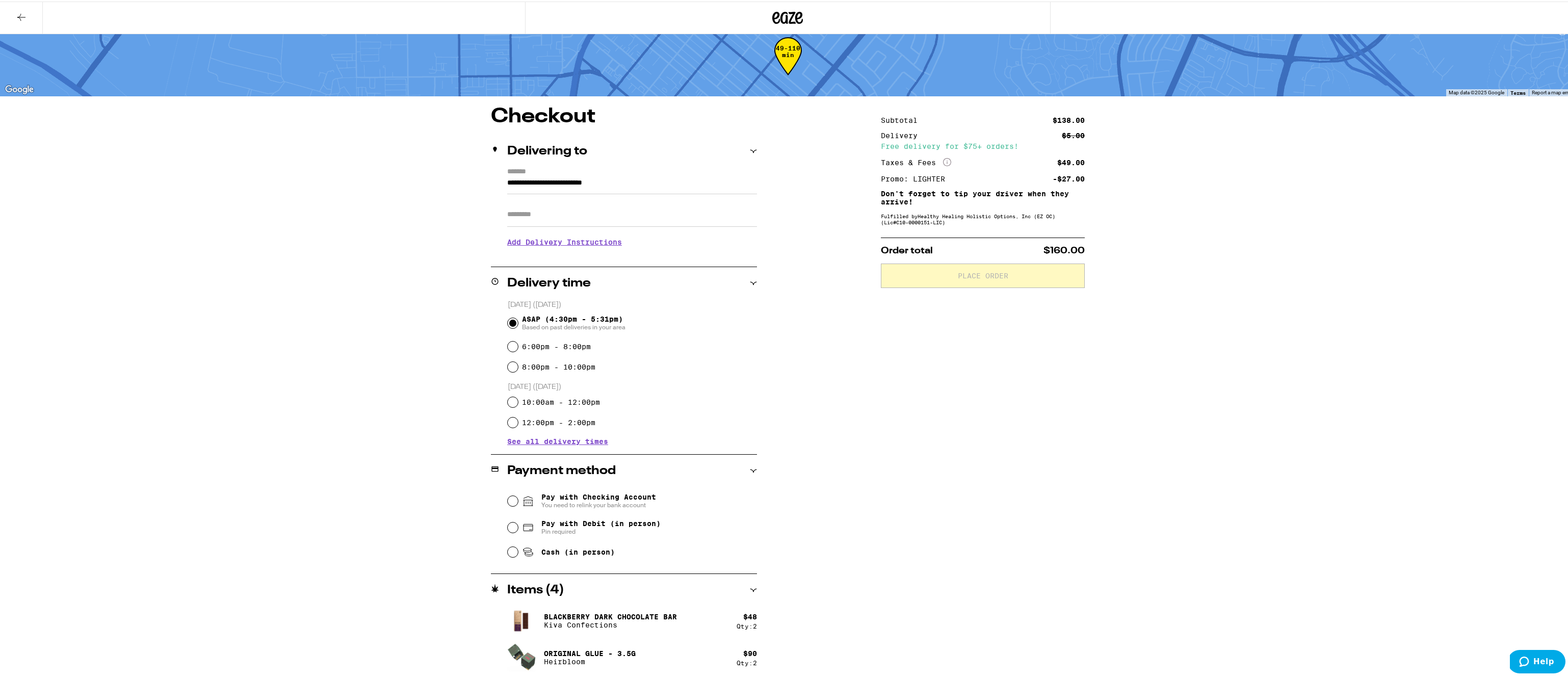
click at [515, 525] on div "Pay with Debit (in person) Pin required" at bounding box center [633, 525] width 250 height 26
click at [512, 527] on input "Pay with Debit (in person) Pin required" at bounding box center [513, 526] width 10 height 10
radio input "true"
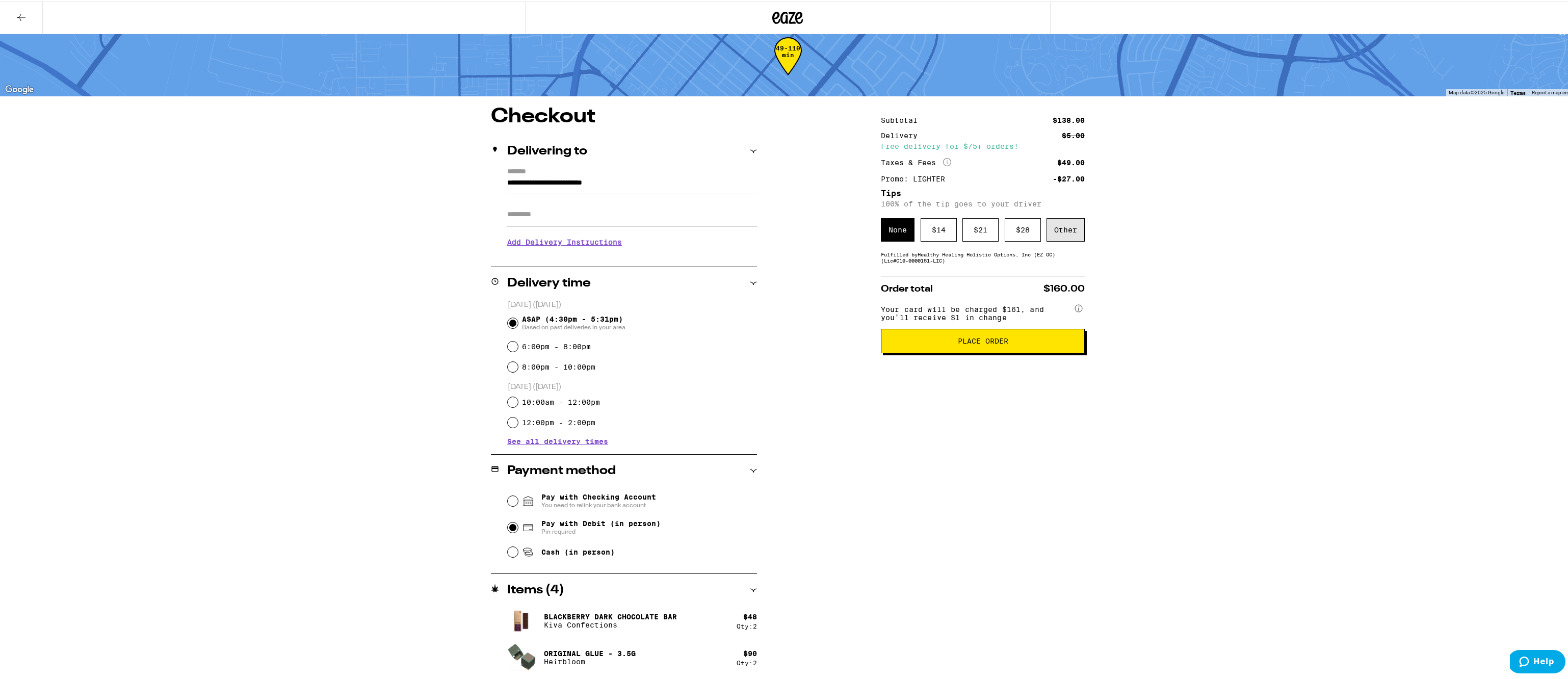
click at [1053, 228] on div "Other" at bounding box center [1066, 228] width 39 height 23
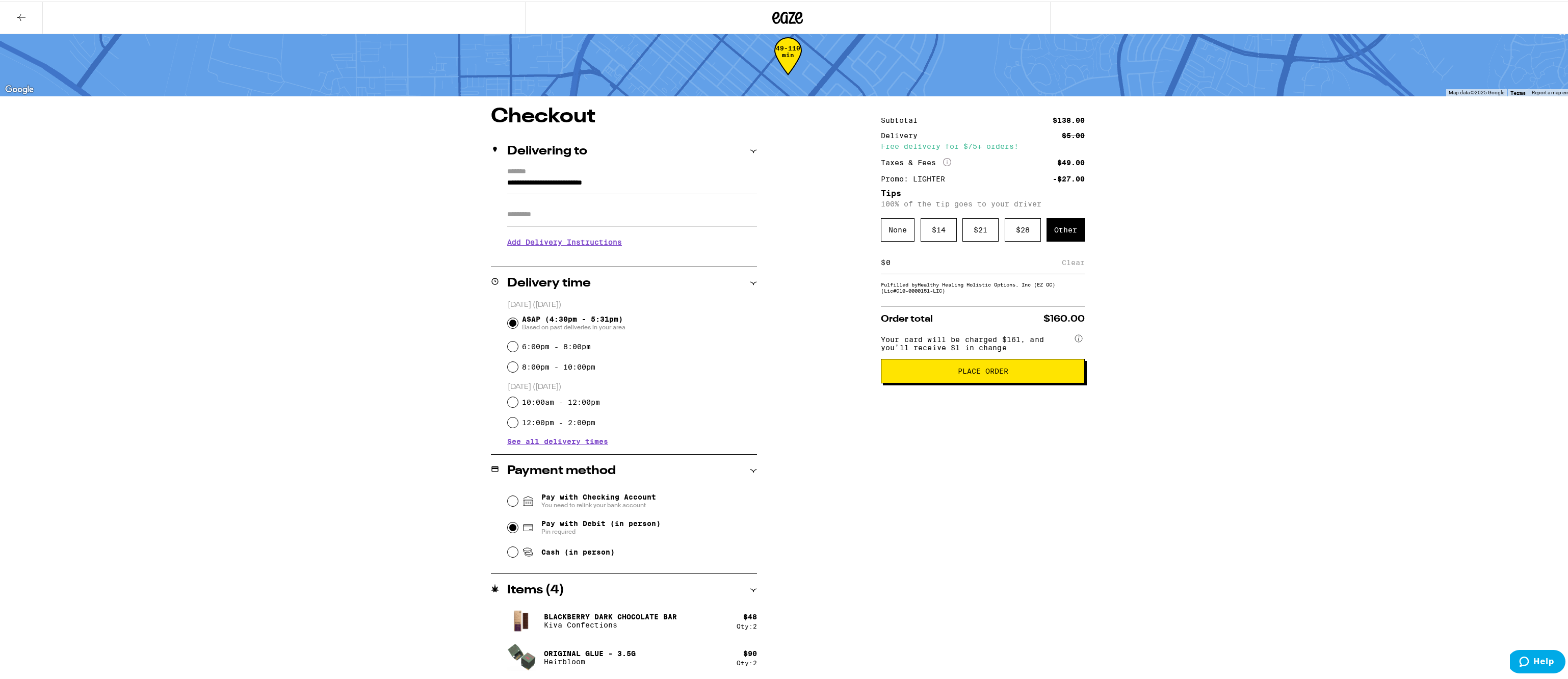
click at [921, 263] on input at bounding box center [974, 261] width 176 height 9
type input "5"
click at [1070, 265] on div "Save" at bounding box center [1076, 261] width 18 height 23
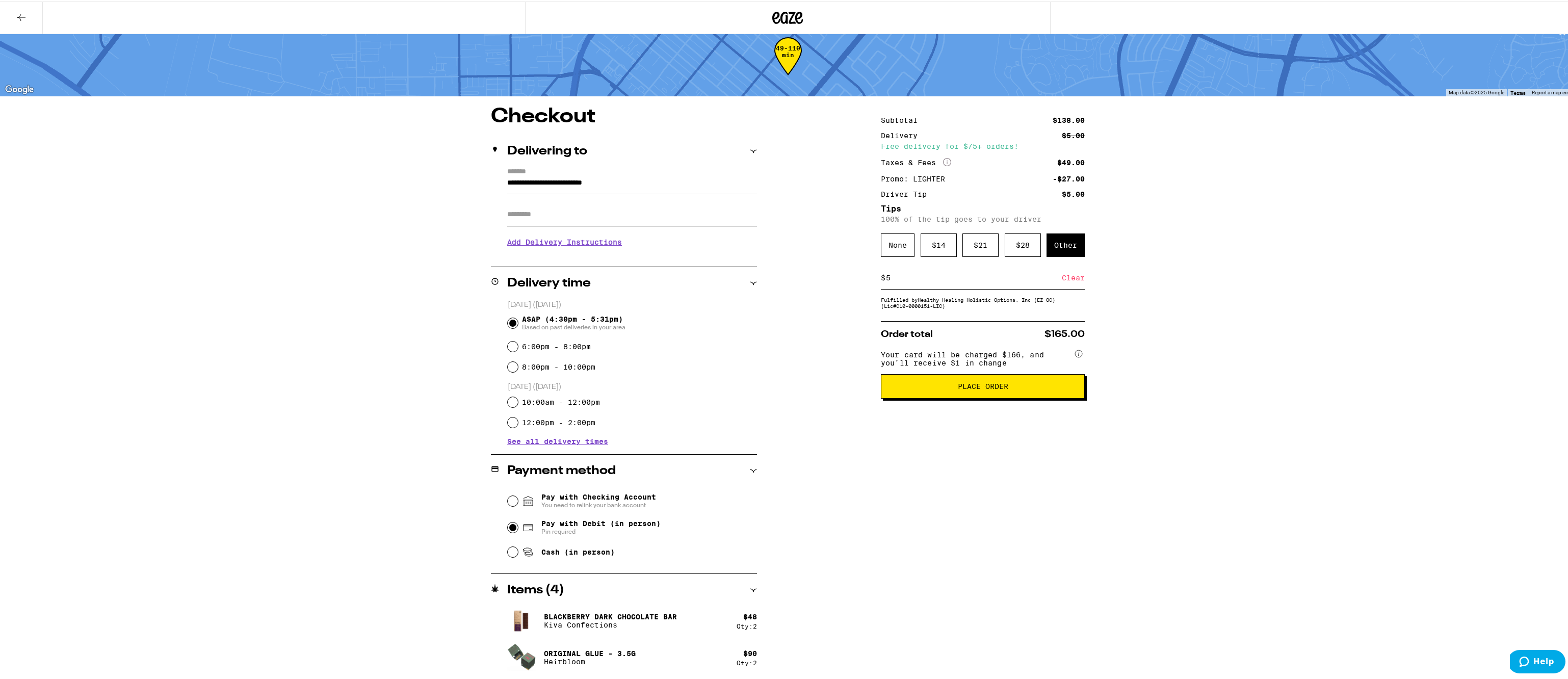
click at [979, 388] on span "Place Order" at bounding box center [983, 385] width 51 height 7
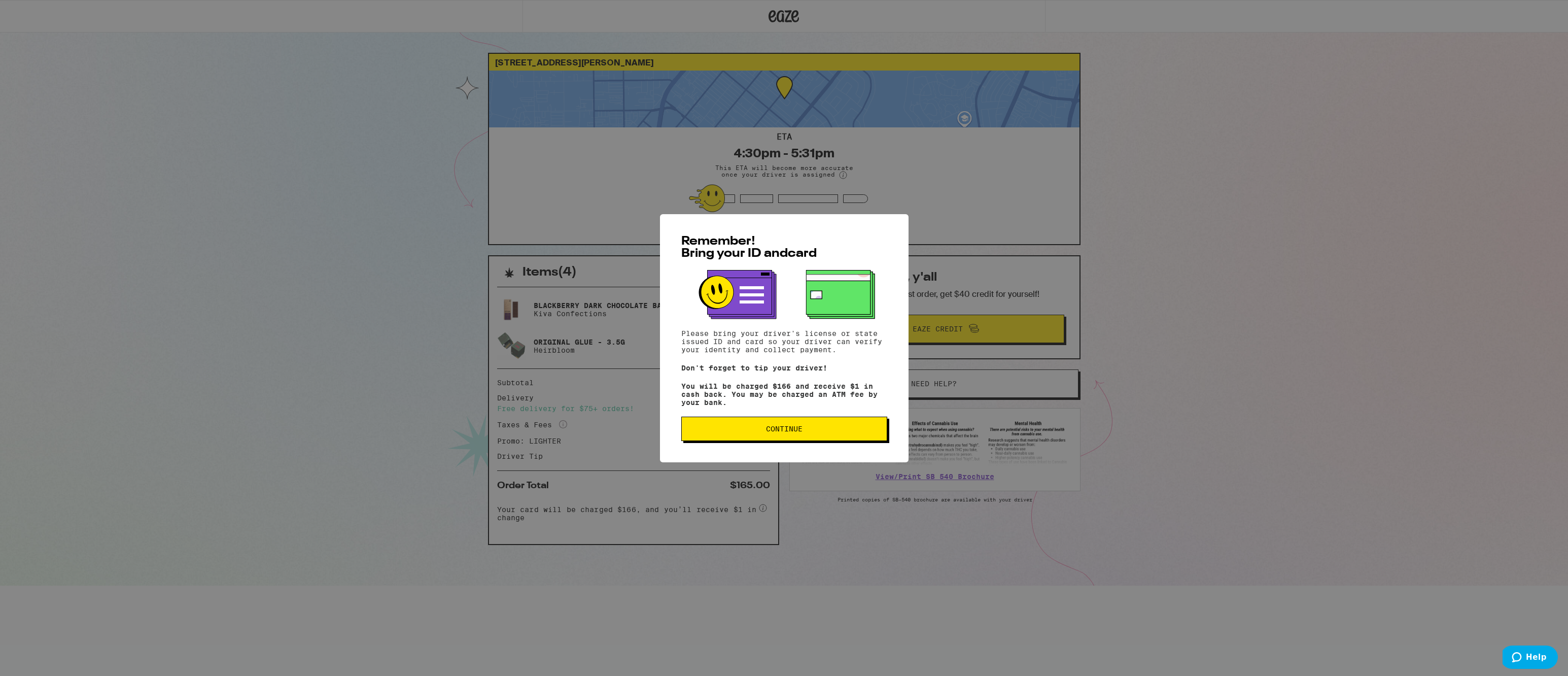
click at [775, 432] on span "Continue" at bounding box center [784, 429] width 37 height 7
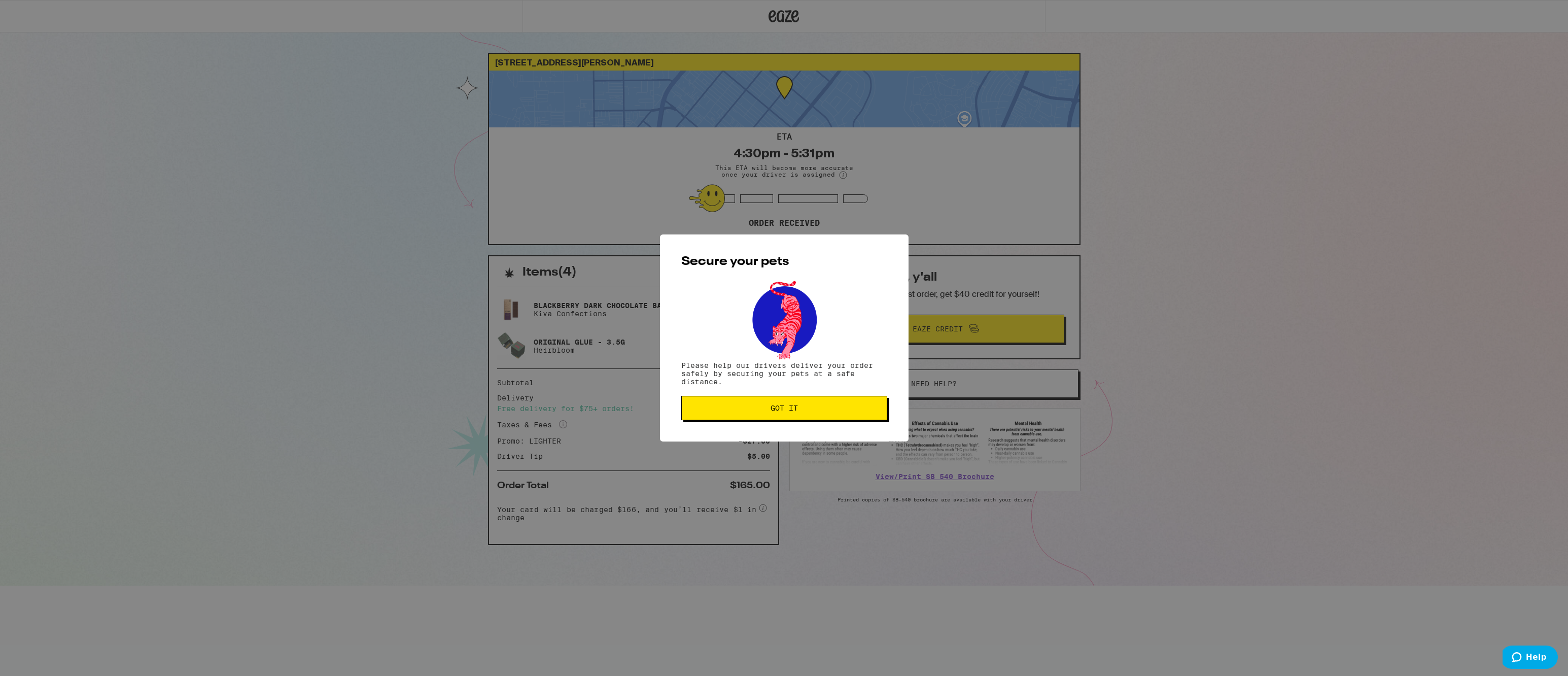
click at [775, 412] on span "Got it" at bounding box center [784, 408] width 27 height 7
